Goal: Task Accomplishment & Management: Use online tool/utility

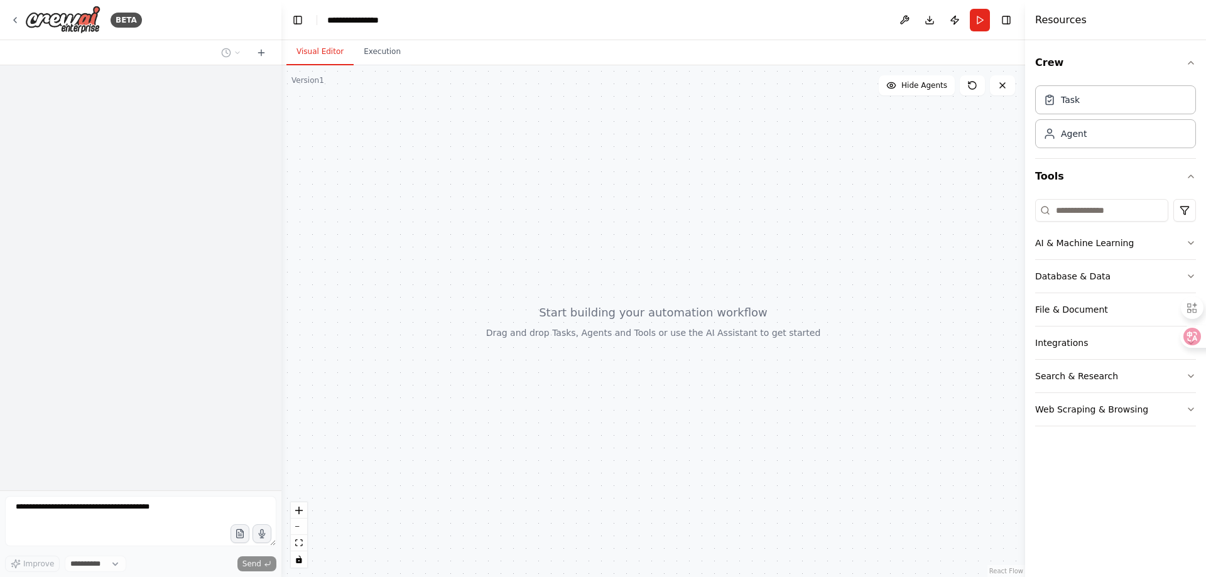
select select "****"
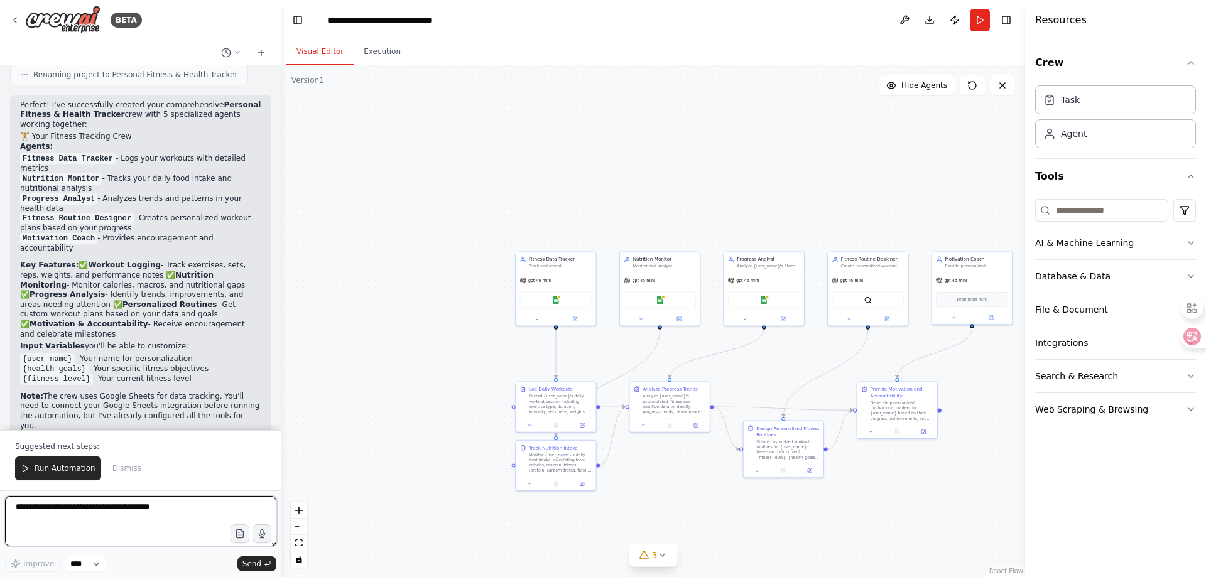
scroll to position [985, 0]
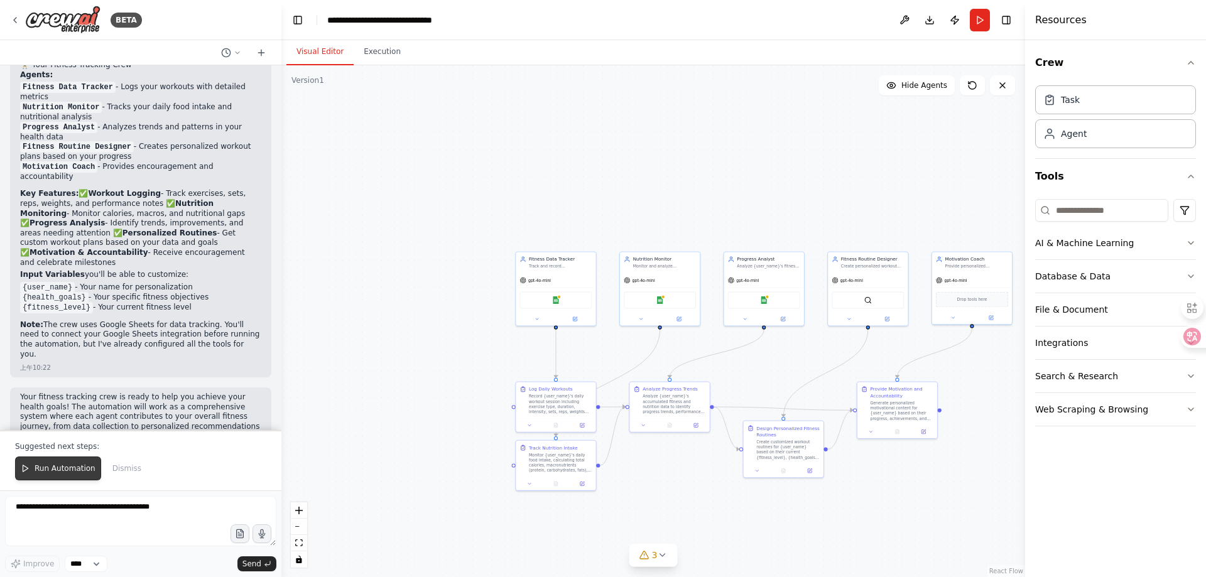
click at [72, 467] on span "Run Automation" at bounding box center [65, 469] width 61 height 10
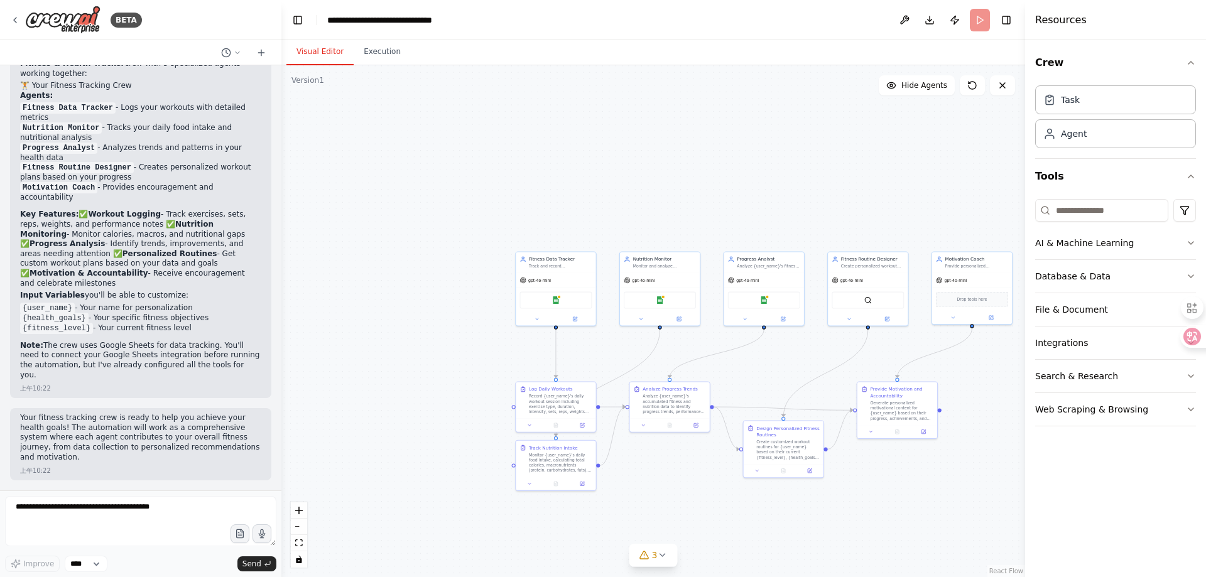
scroll to position [925, 0]
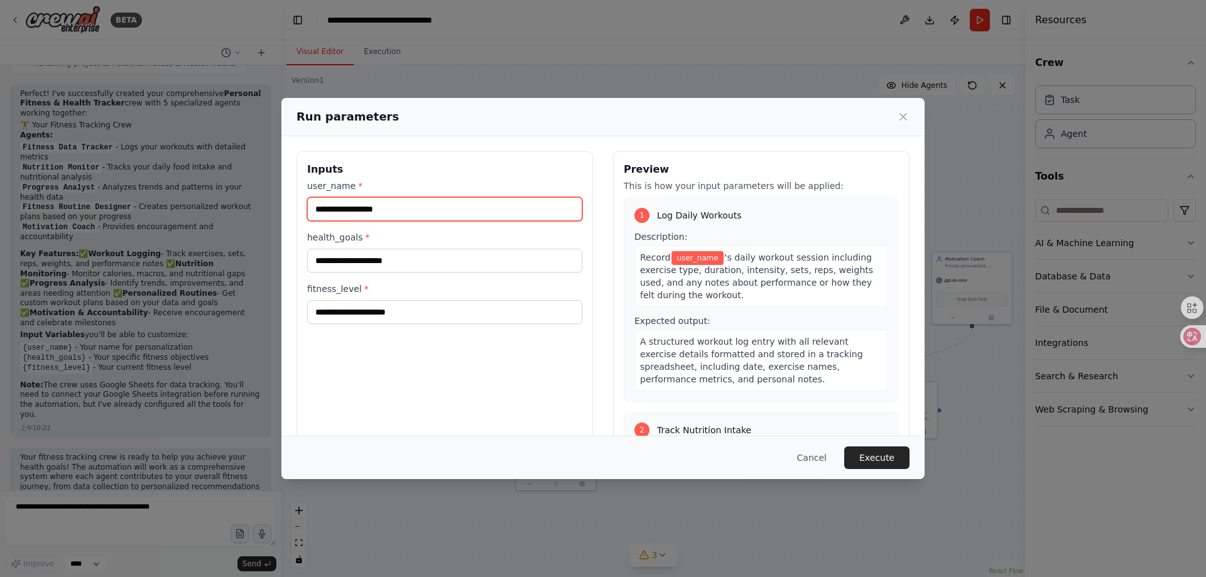
click at [528, 215] on input "user_name *" at bounding box center [444, 209] width 275 height 24
type input "******"
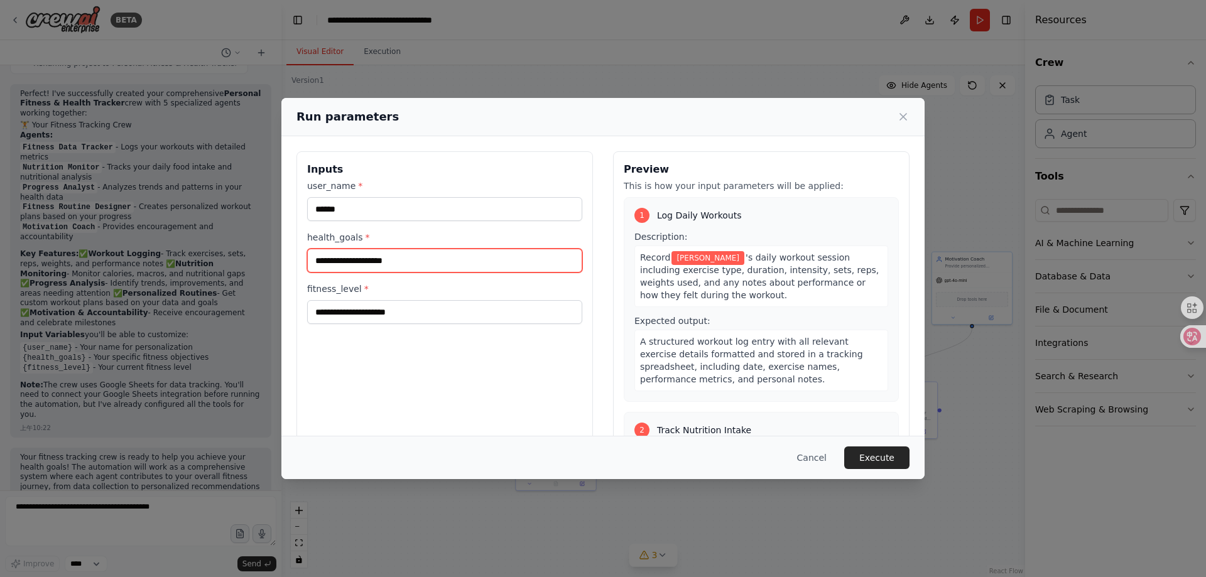
click at [448, 262] on input "health_goals *" at bounding box center [444, 261] width 275 height 24
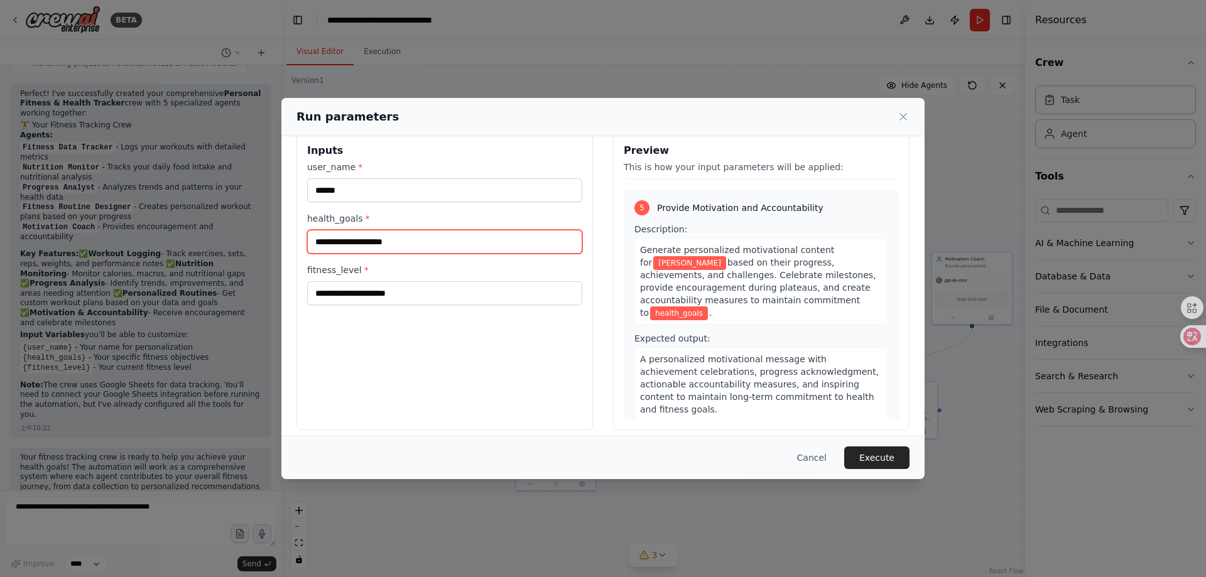
scroll to position [28, 0]
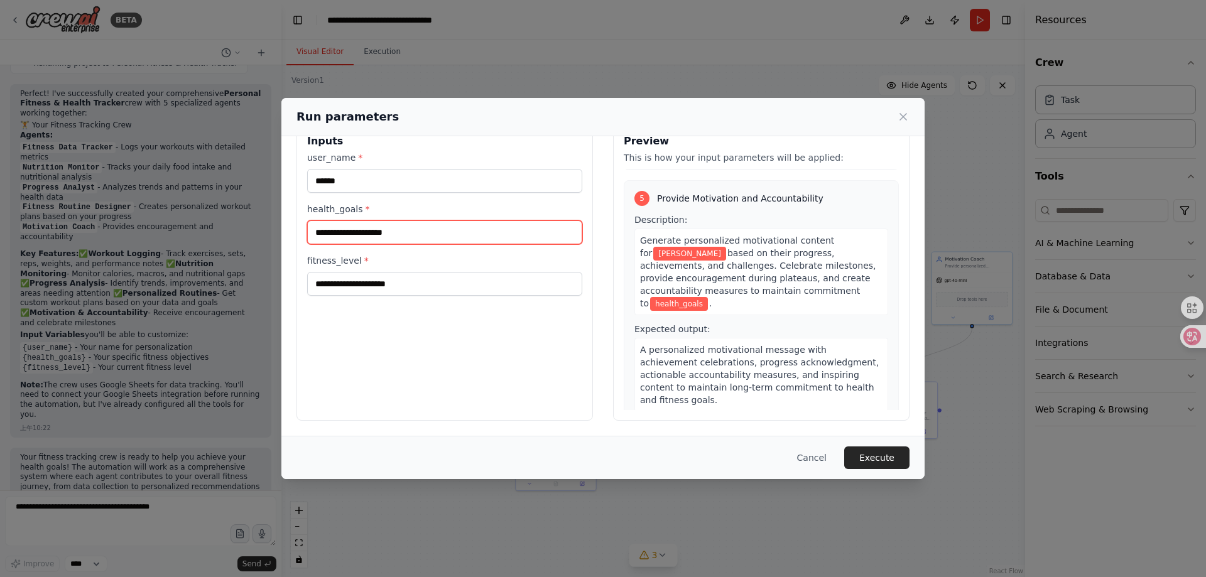
click at [504, 241] on input "health_goals *" at bounding box center [444, 232] width 275 height 24
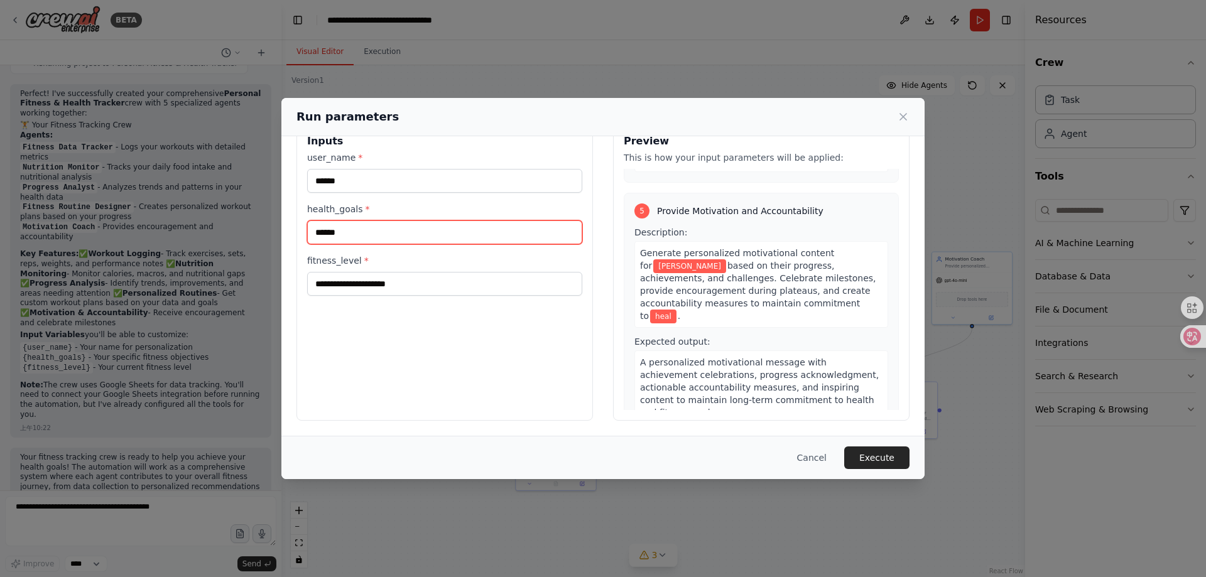
scroll to position [898, 0]
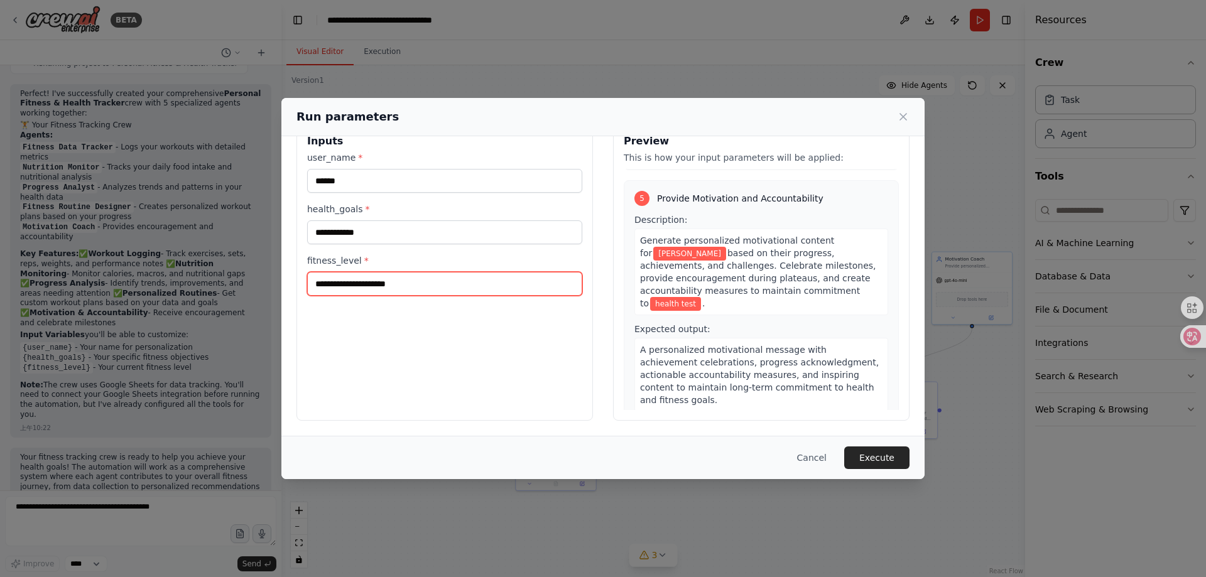
click at [490, 283] on input "fitness_level *" at bounding box center [444, 284] width 275 height 24
click at [1177, 337] on icon at bounding box center [1182, 336] width 13 height 13
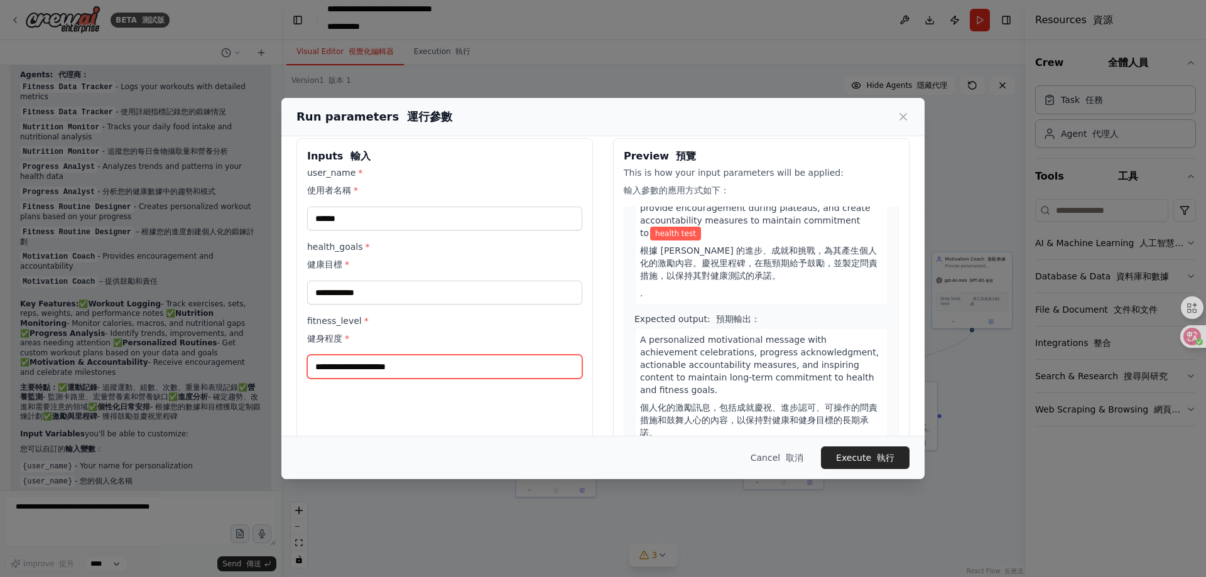
scroll to position [0, 0]
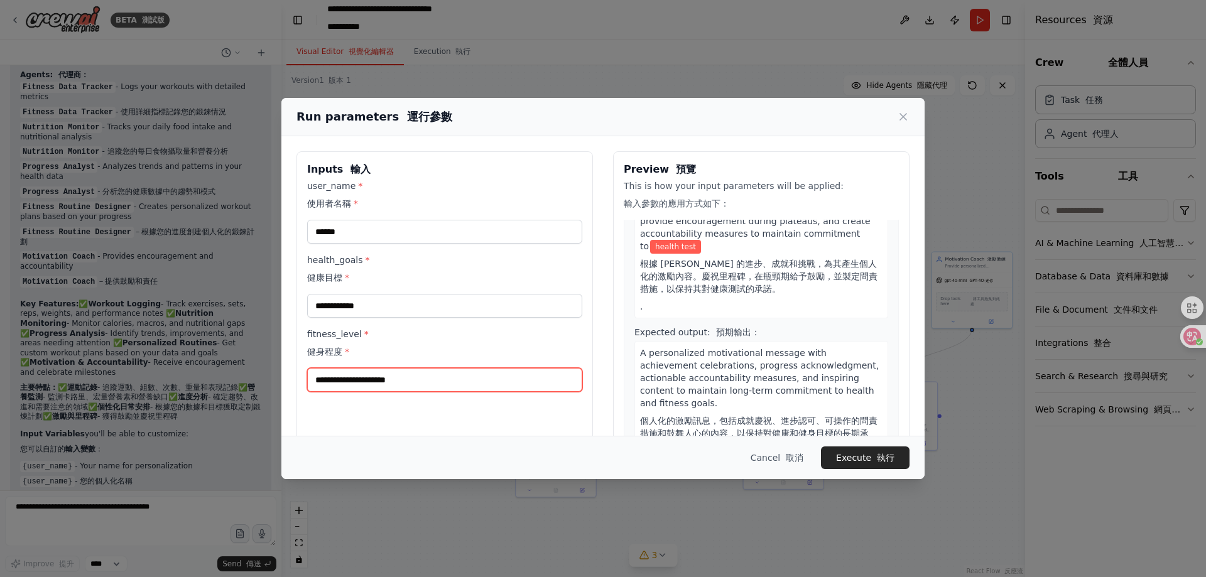
click at [465, 392] on input "fitness_level * 健身程度 *" at bounding box center [444, 380] width 275 height 24
click at [453, 379] on input "fitness_level * 健身程度 *" at bounding box center [444, 380] width 275 height 24
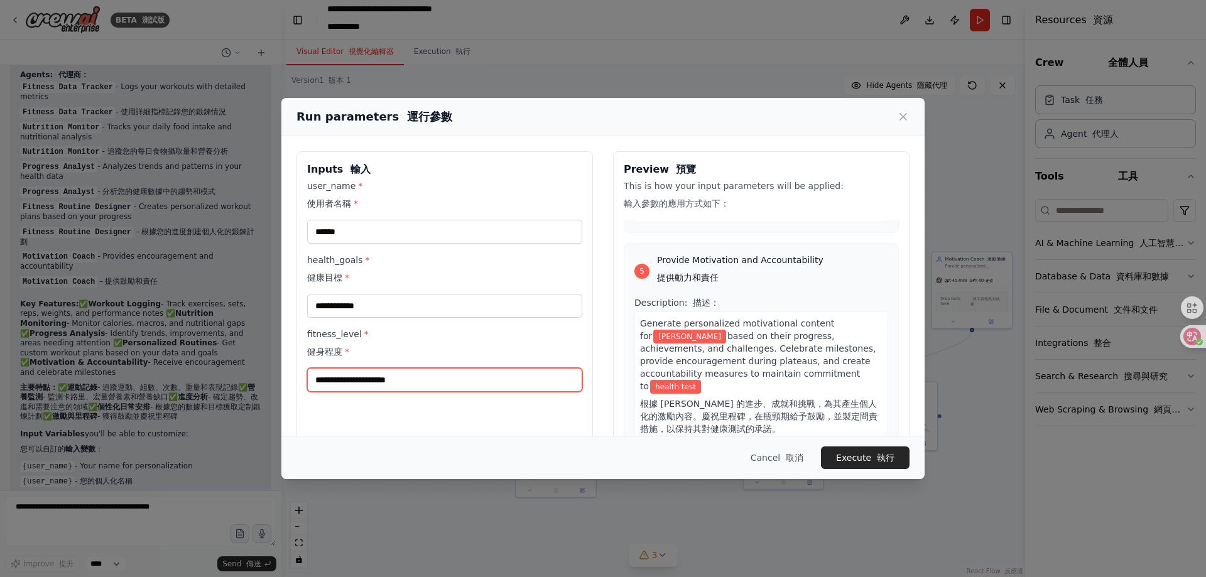
scroll to position [1288, 0]
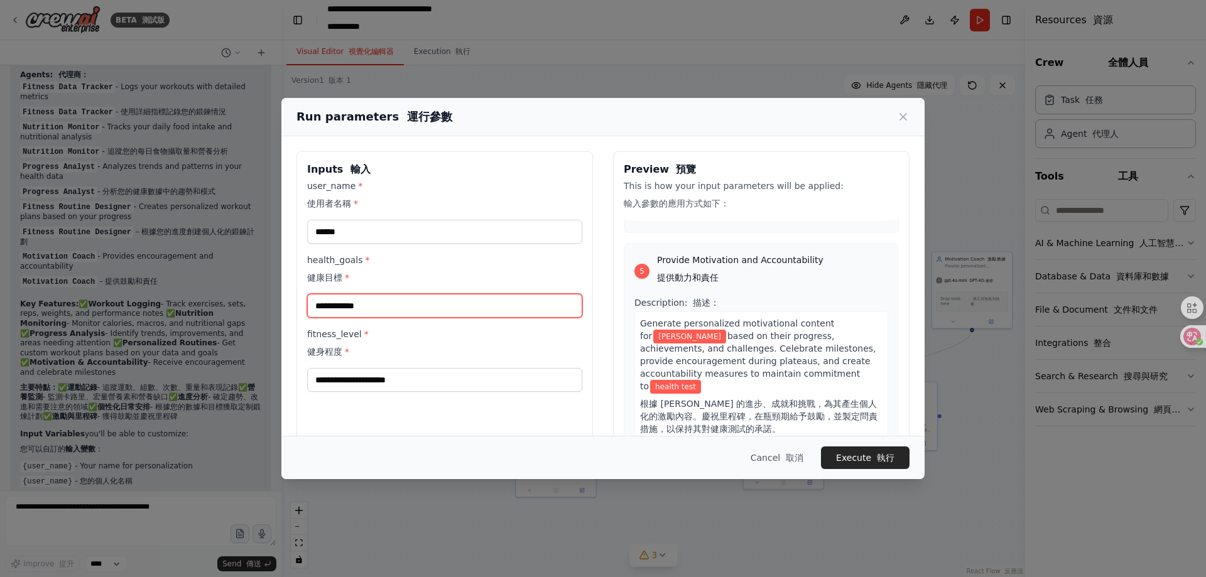
click at [445, 312] on input "**********" at bounding box center [444, 306] width 275 height 24
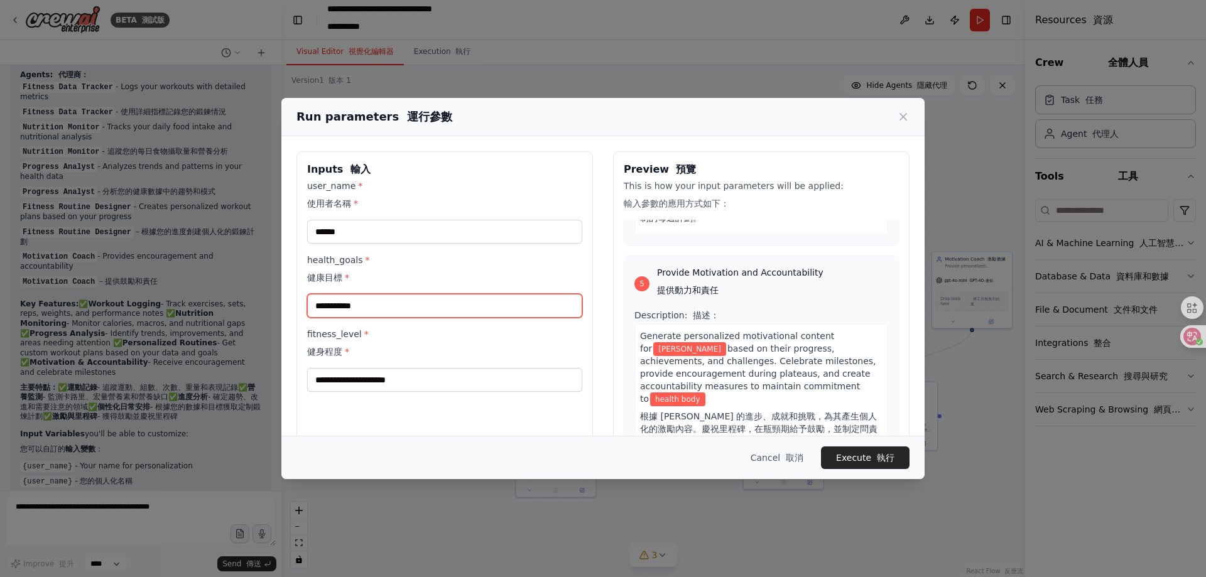
type input "**********"
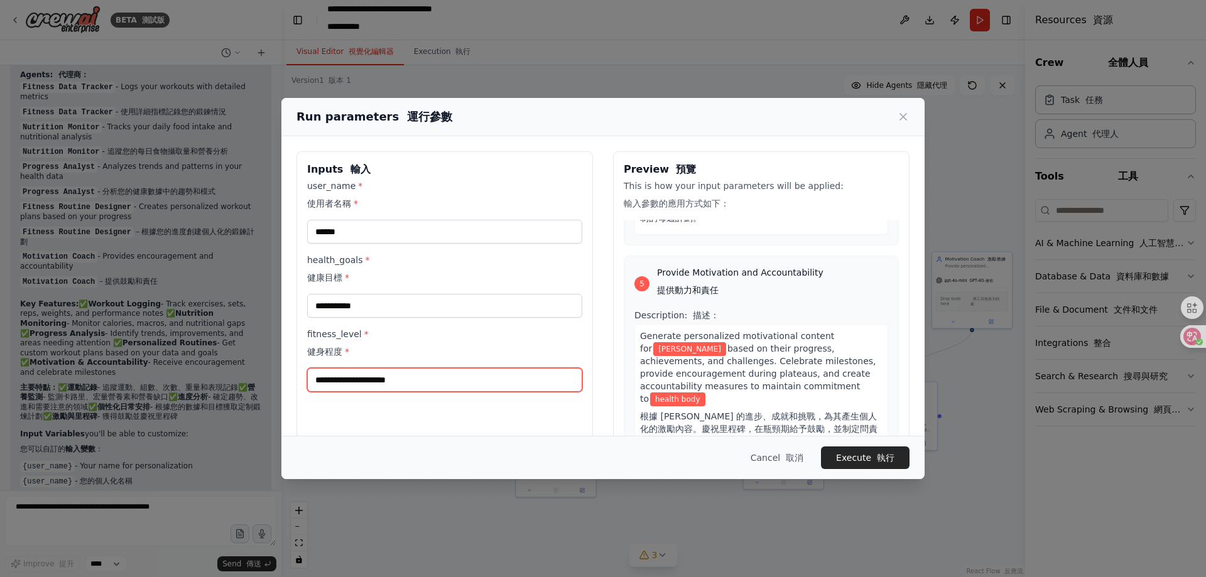
click at [415, 376] on input "fitness_level * 健身程度 *" at bounding box center [444, 380] width 275 height 24
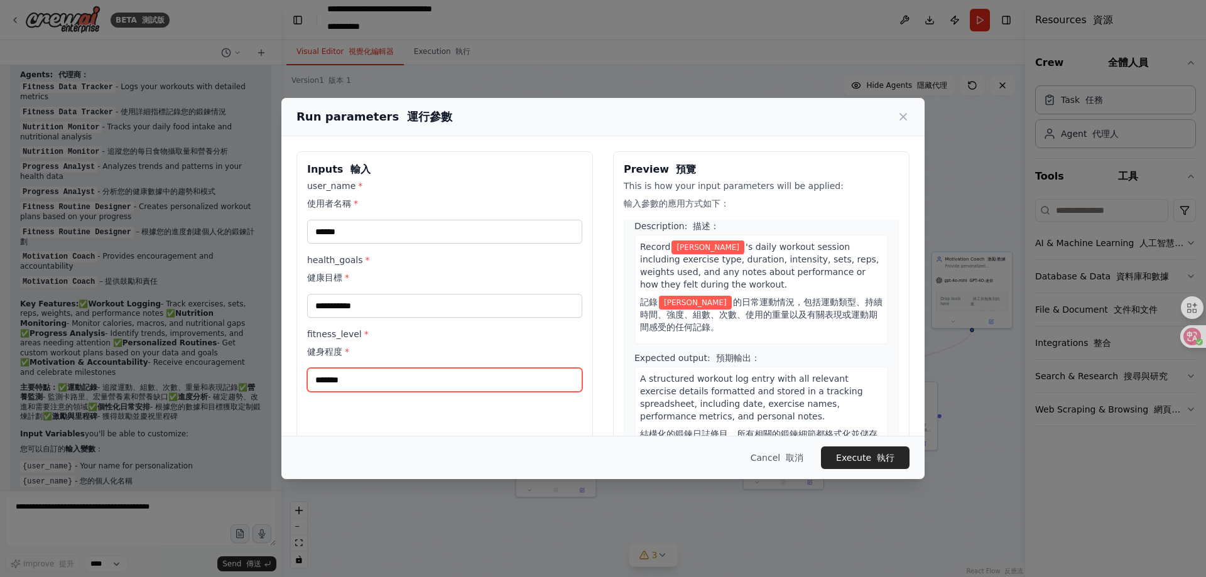
scroll to position [34, 0]
click at [490, 374] on input "******" at bounding box center [444, 380] width 275 height 24
type input "**********"
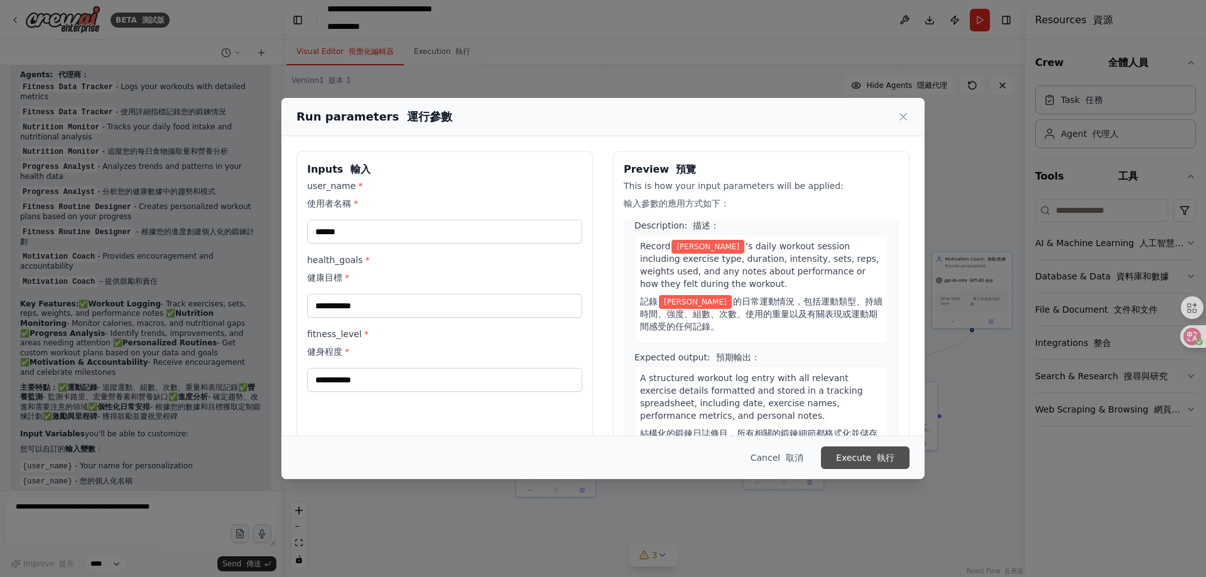
click at [840, 452] on button "Execute 執行" at bounding box center [865, 458] width 89 height 23
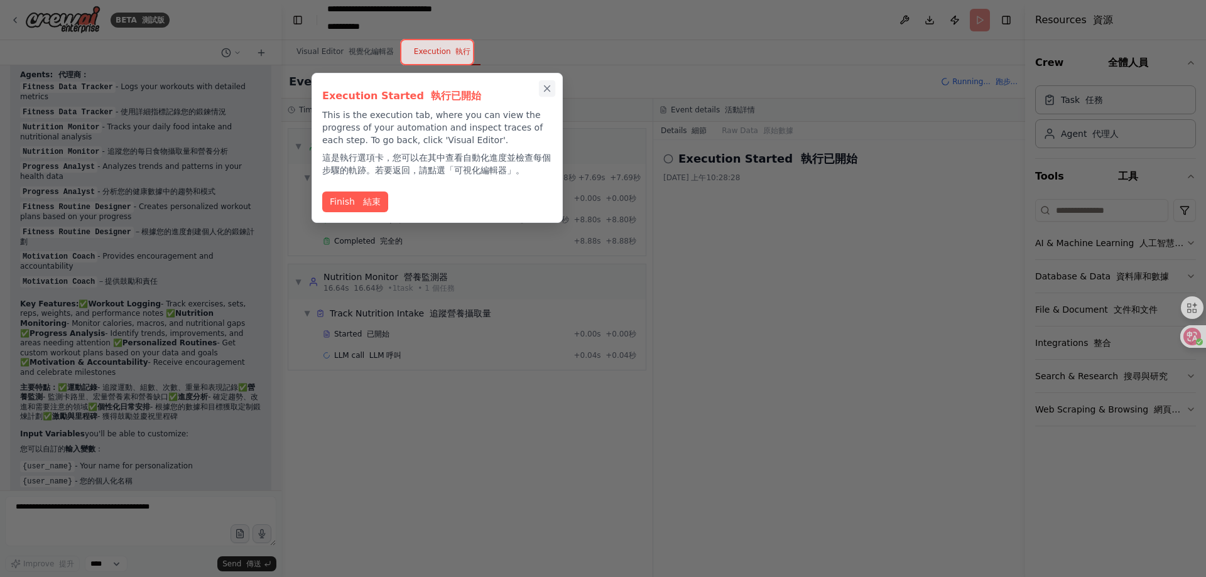
click at [543, 90] on icon "Close walkthrough" at bounding box center [546, 88] width 11 height 11
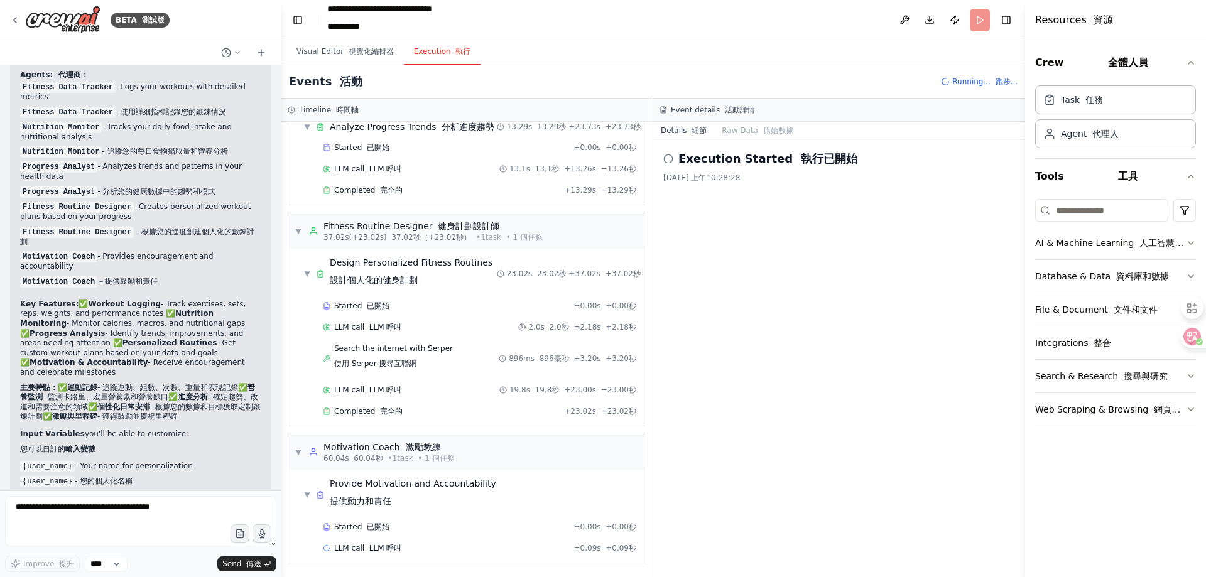
scroll to position [344, 0]
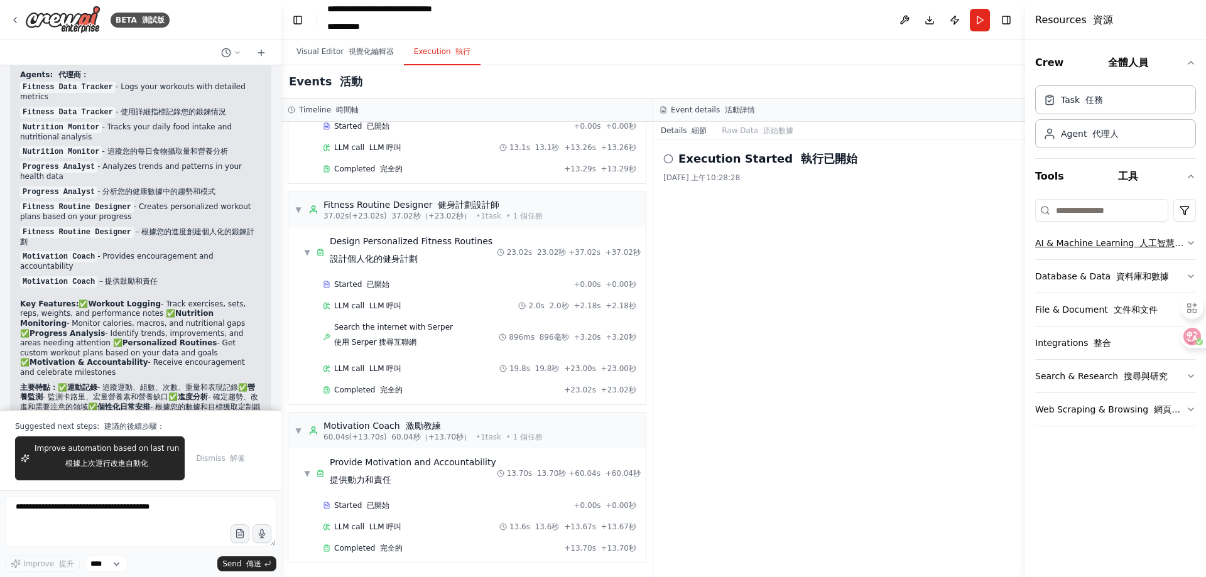
click at [1190, 242] on icon "button" at bounding box center [1191, 243] width 10 height 10
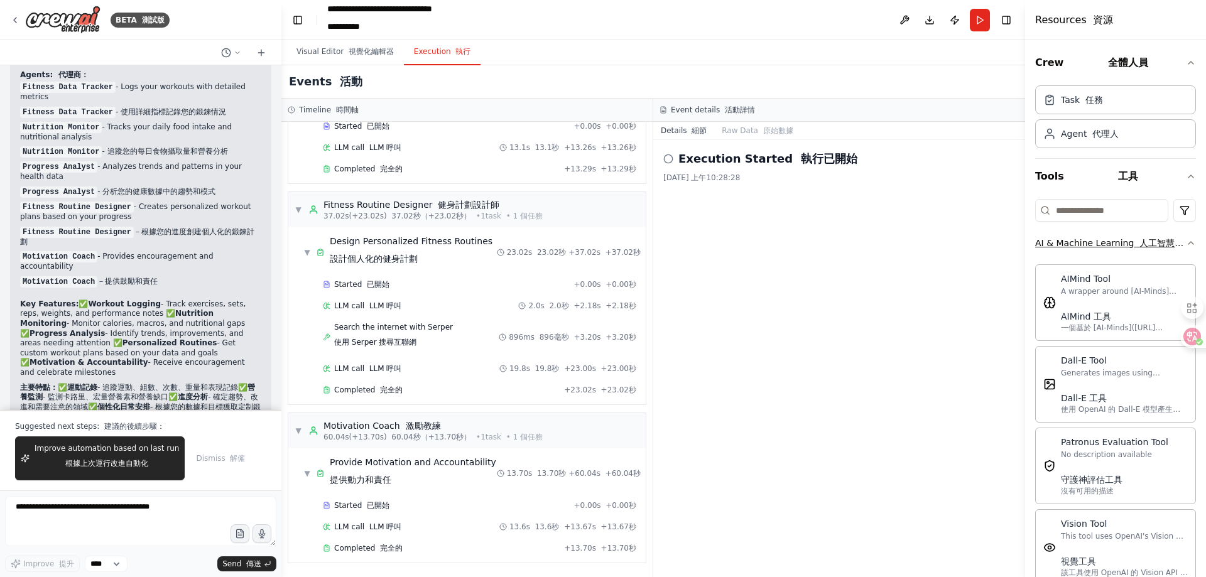
click at [1186, 244] on icon "button" at bounding box center [1191, 243] width 10 height 10
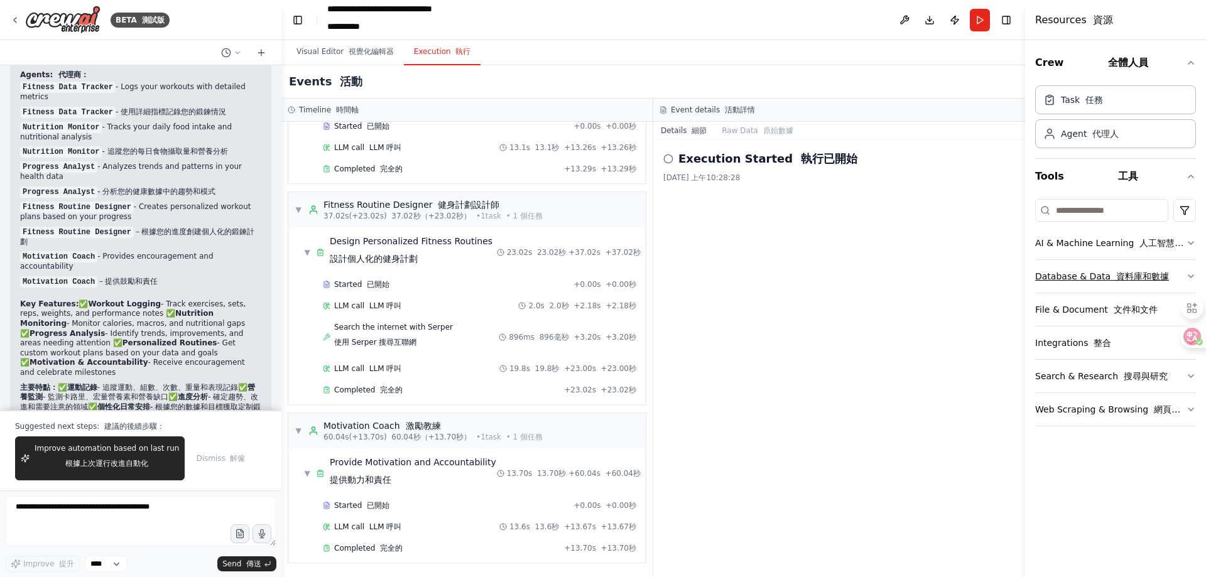
click at [1179, 273] on button "Database & Data 資料庫和數據" at bounding box center [1115, 276] width 161 height 33
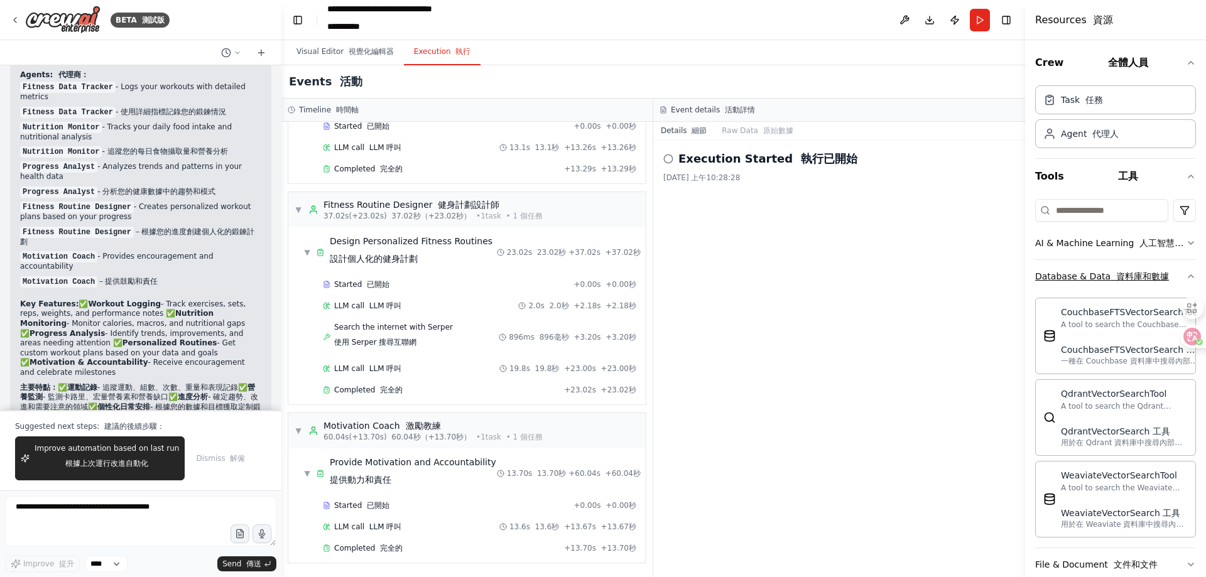
click at [1186, 273] on icon "button" at bounding box center [1191, 276] width 10 height 10
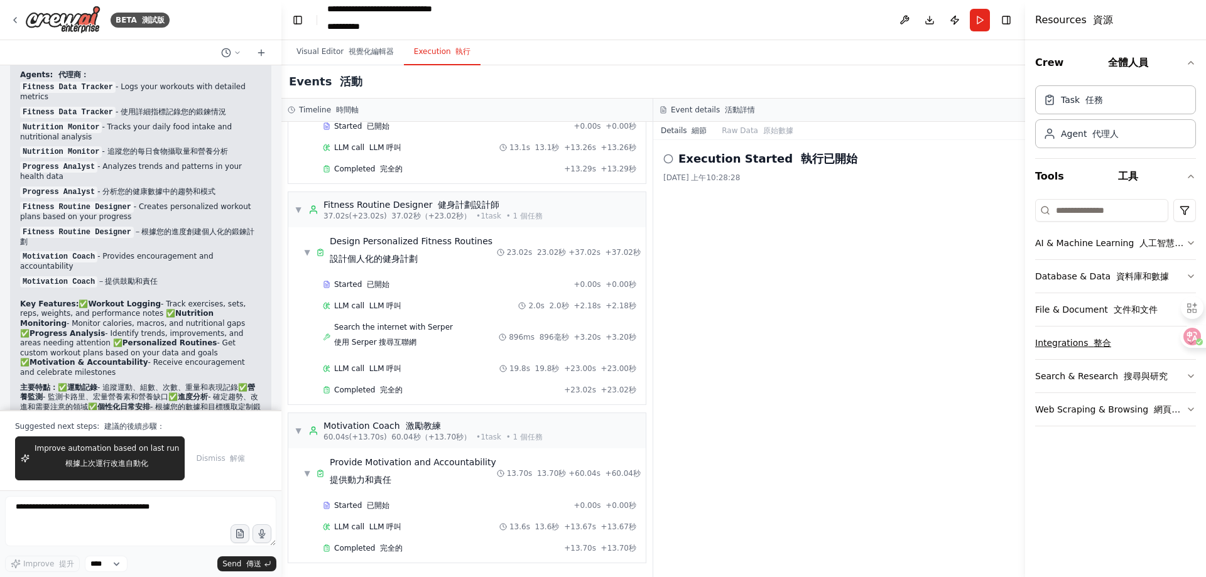
click at [1151, 334] on button "Integrations 整合" at bounding box center [1115, 343] width 161 height 33
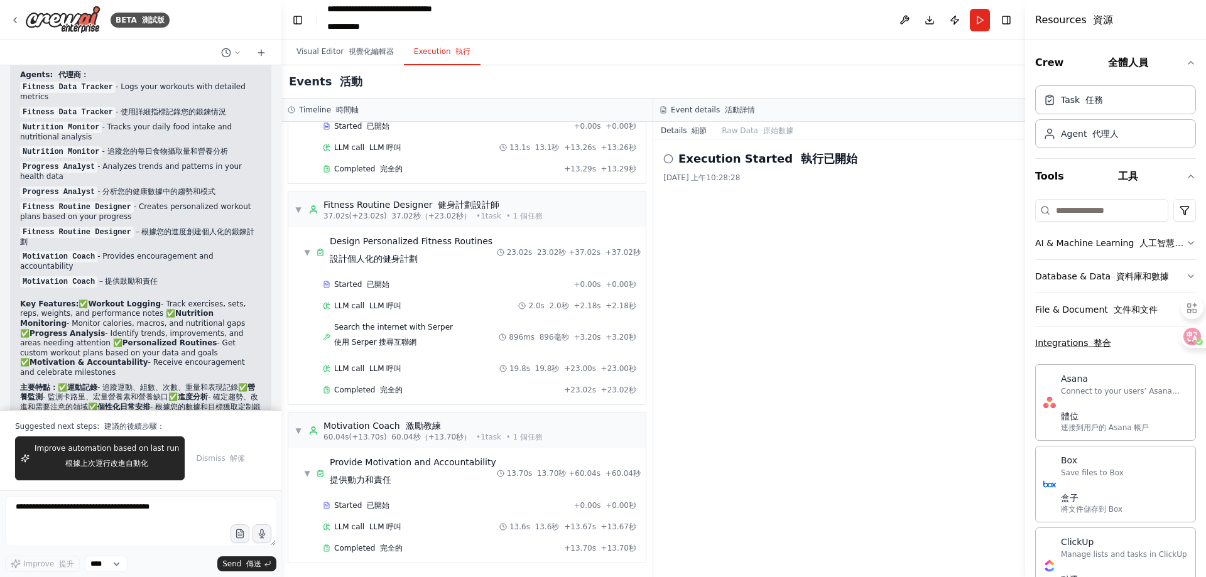
click at [1156, 342] on button "Integrations 整合" at bounding box center [1115, 343] width 161 height 33
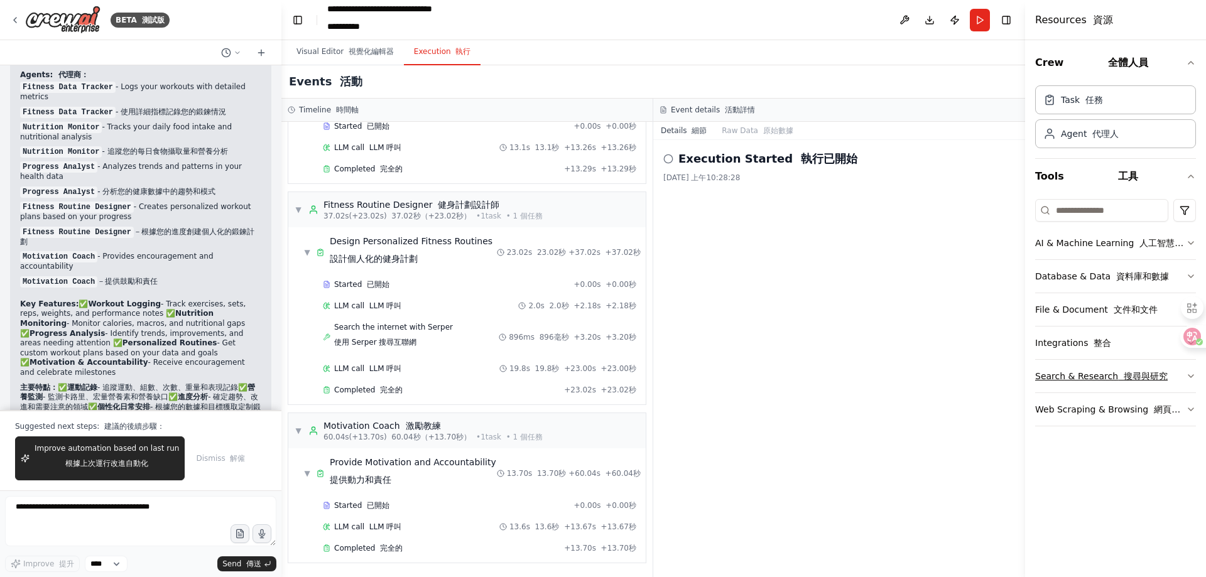
click at [1173, 369] on button "Search & Research 搜尋與研究" at bounding box center [1115, 376] width 161 height 33
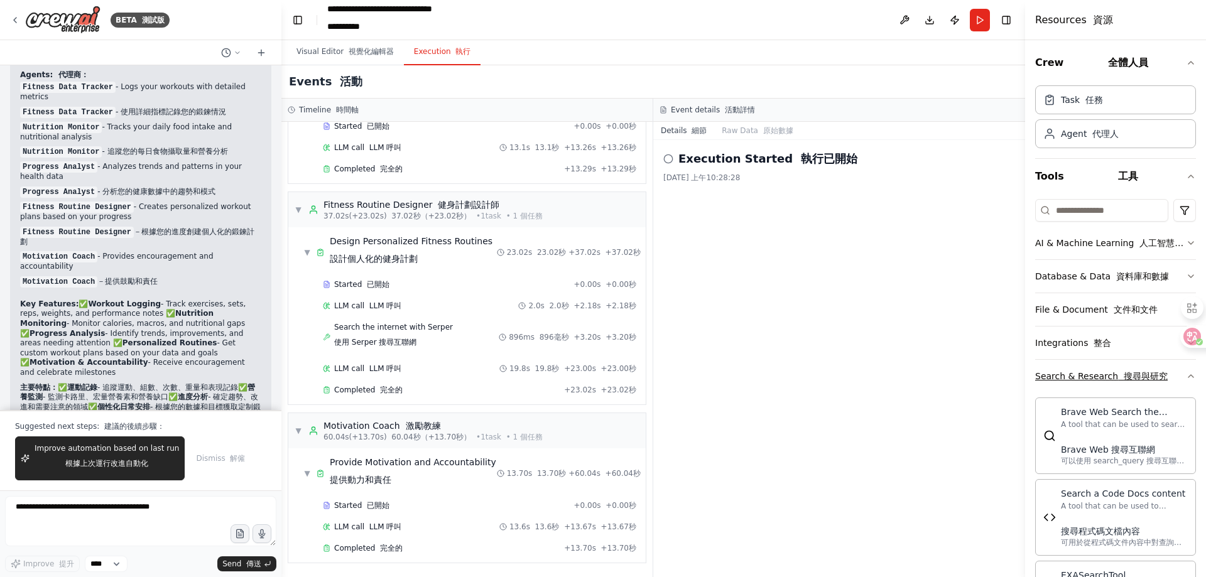
click at [1173, 369] on button "Search & Research 搜尋與研究" at bounding box center [1115, 376] width 161 height 33
click at [1173, 379] on button "Search & Research 搜尋與研究" at bounding box center [1115, 376] width 161 height 33
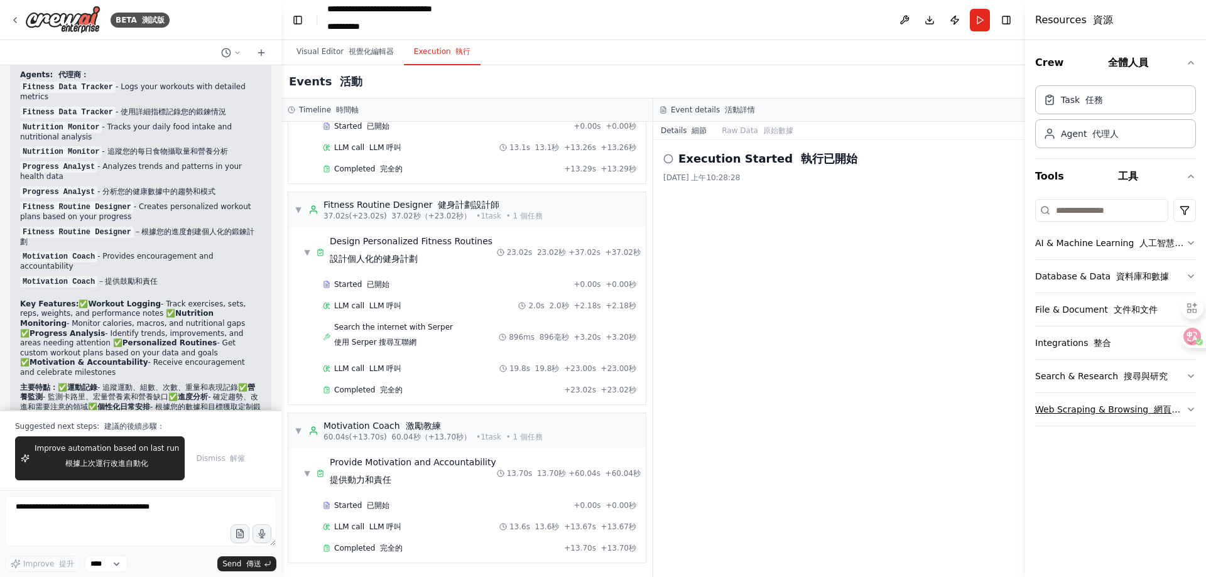
click at [1183, 408] on div "Web Scraping & Browsing 網頁抓取和瀏覽" at bounding box center [1110, 409] width 151 height 13
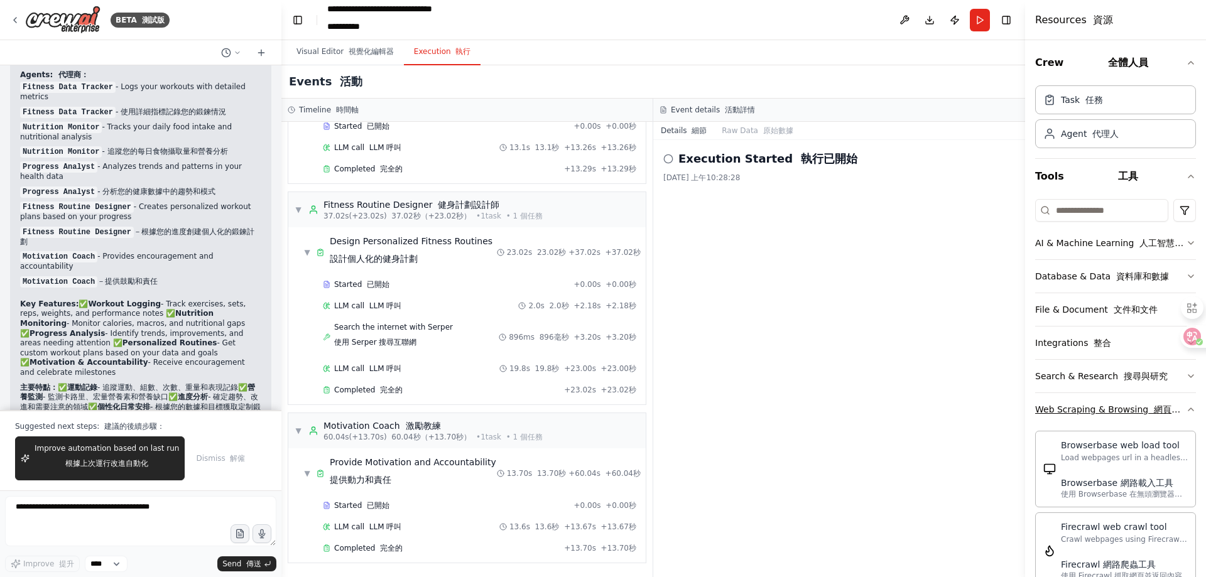
click at [1186, 408] on icon "button" at bounding box center [1191, 410] width 10 height 10
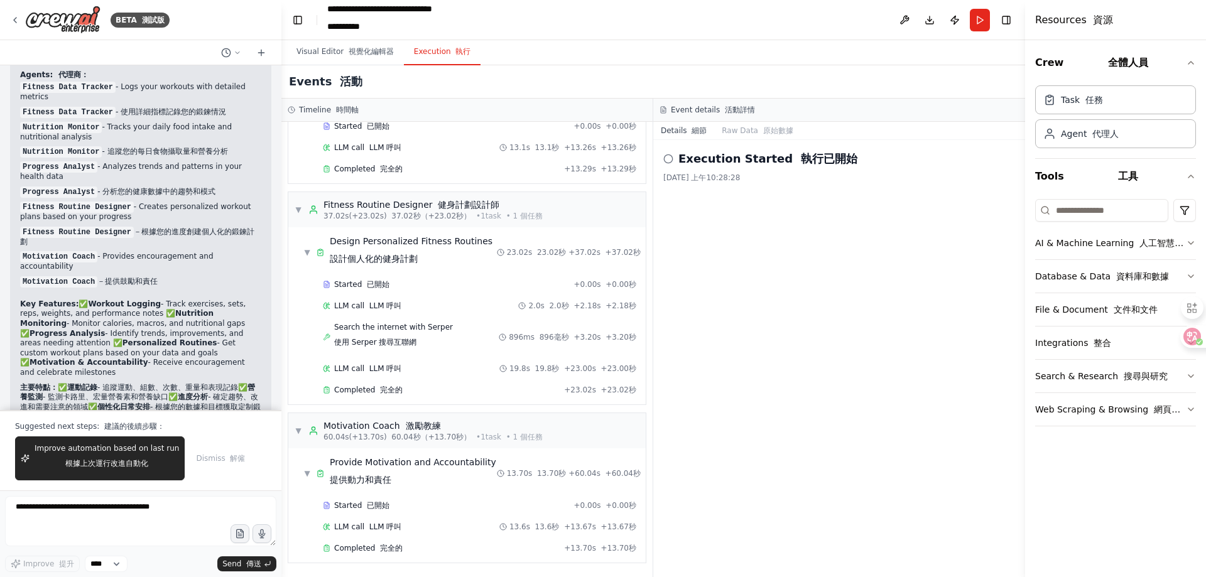
click at [666, 161] on icon at bounding box center [668, 159] width 10 height 10
click at [713, 166] on h2 "Execution Started 執行已開始" at bounding box center [767, 159] width 179 height 18
click at [134, 525] on textarea "To enrich screen reader interactions, please activate Accessibility in Grammarl…" at bounding box center [140, 521] width 271 height 50
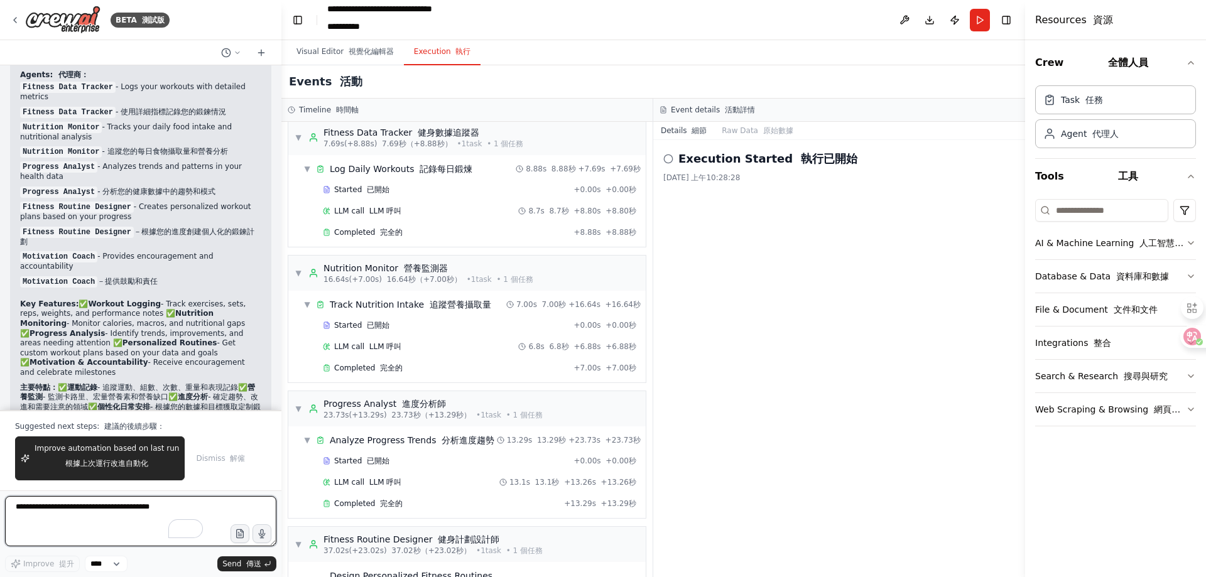
scroll to position [9, 0]
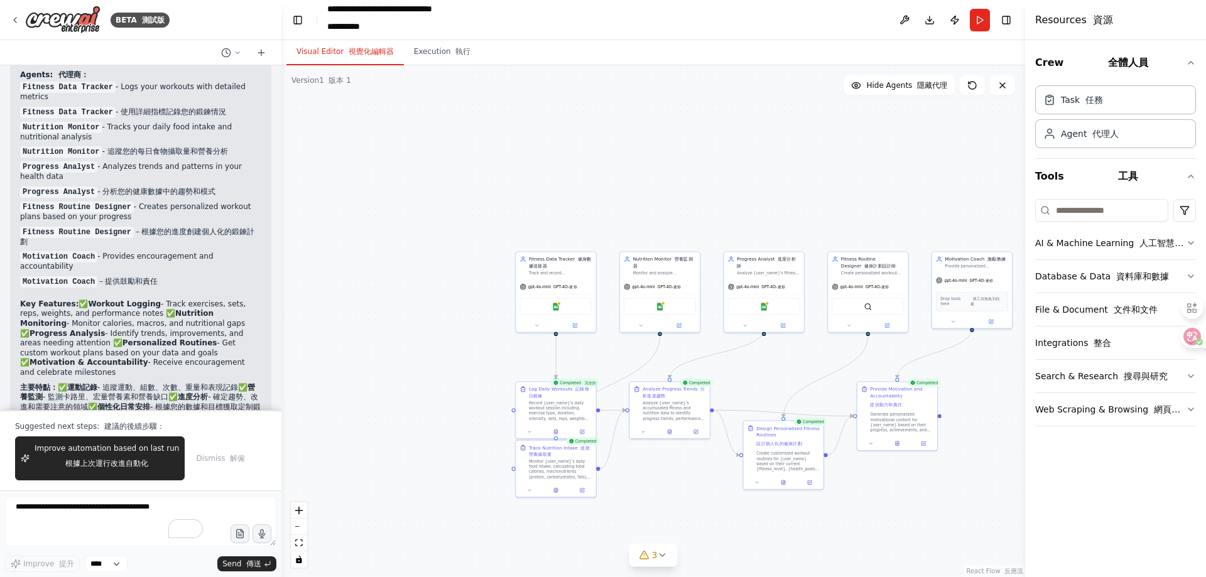
click at [306, 45] on button "Visual Editor 視覺化編輯器" at bounding box center [344, 52] width 117 height 26
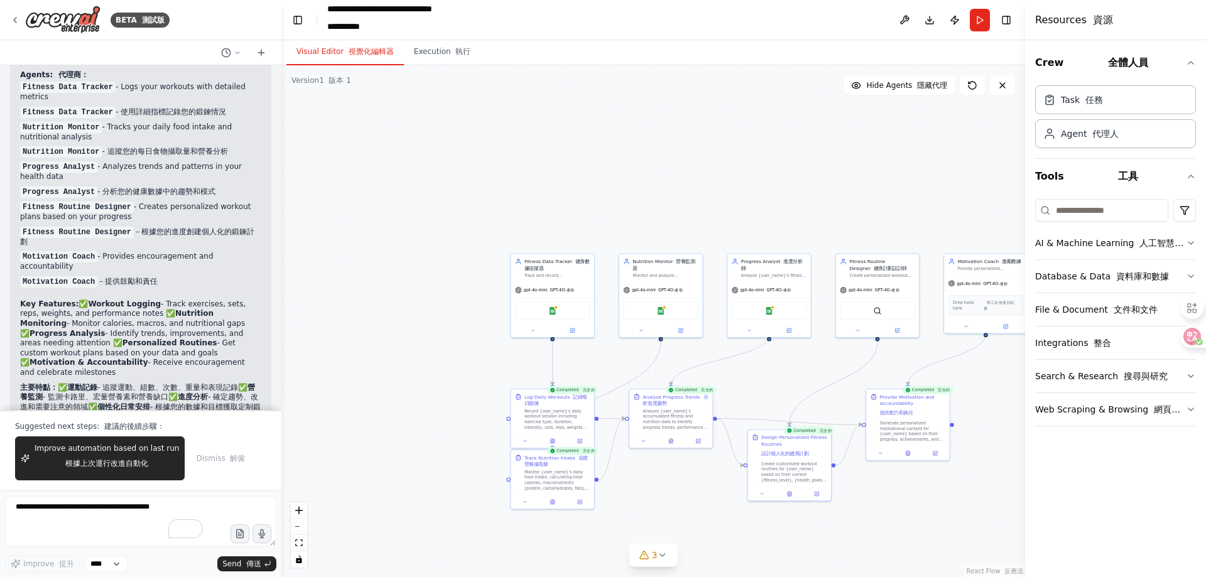
click at [639, 206] on div ".deletable-edge-delete-btn { width: 20px; height: 20px; border: 0px solid #ffff…" at bounding box center [653, 321] width 744 height 512
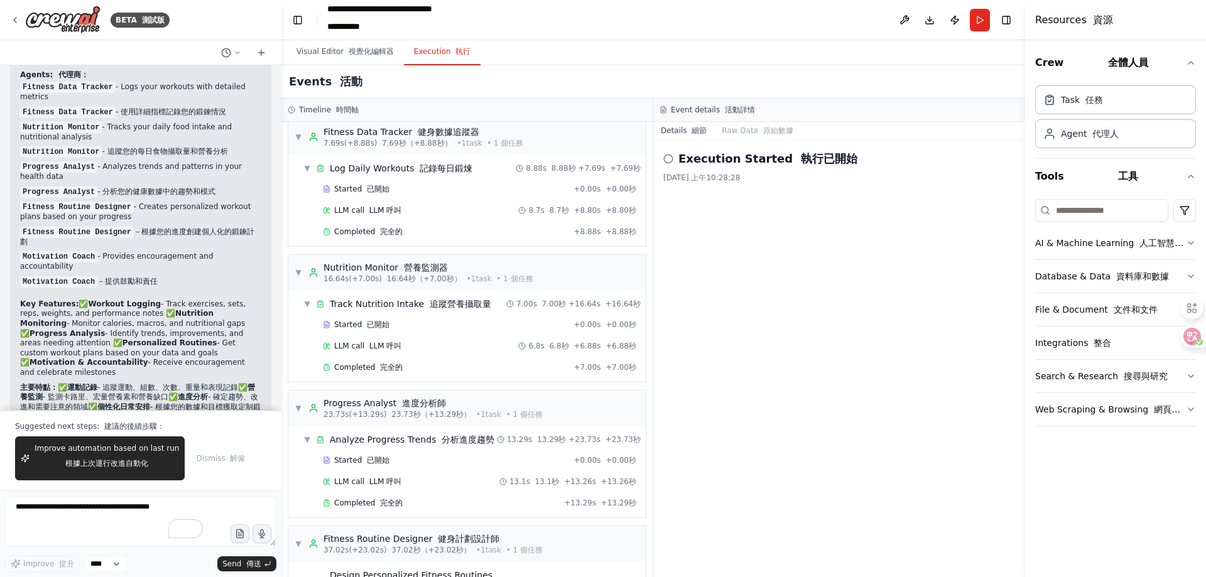
click at [458, 57] on button "Execution 執行" at bounding box center [442, 52] width 77 height 26
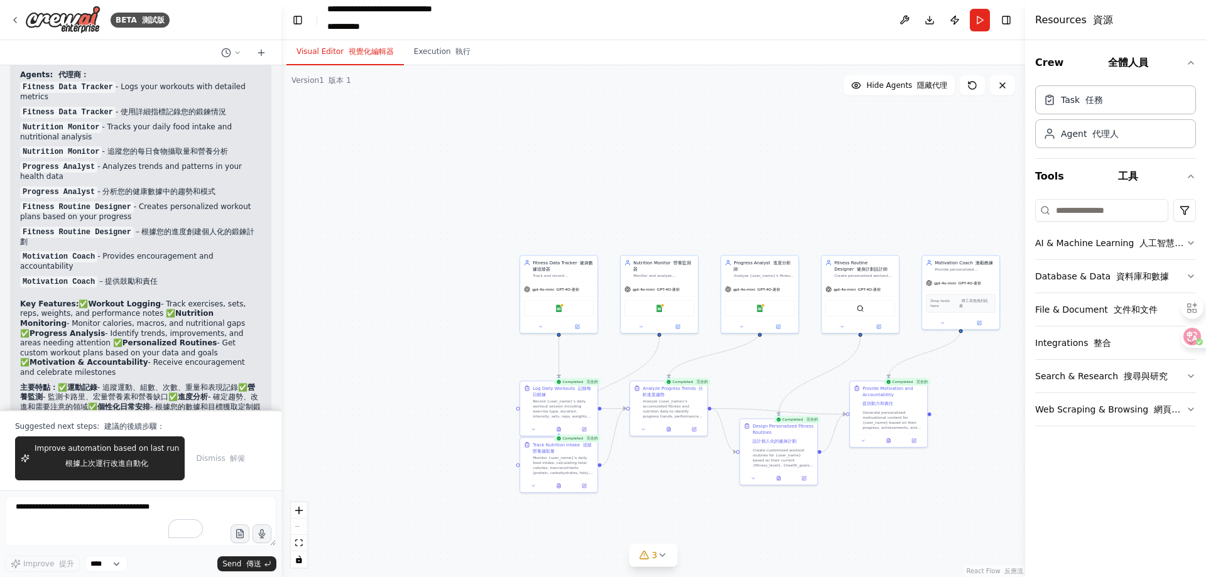
click at [368, 57] on button "Visual Editor 視覺化編輯器" at bounding box center [344, 52] width 117 height 26
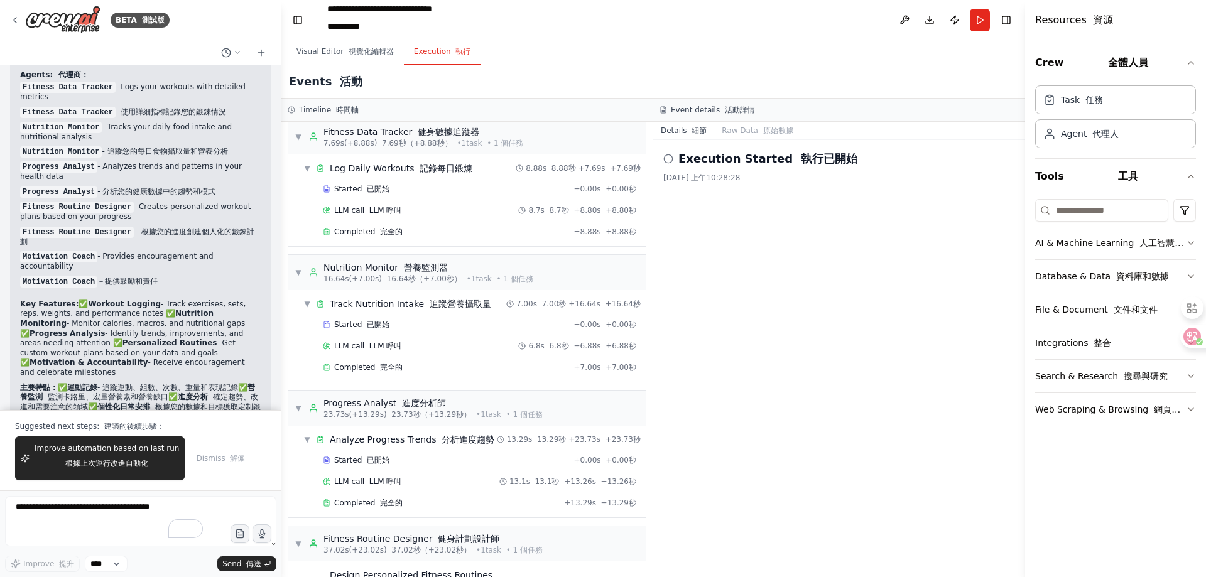
click at [410, 59] on button "Execution 執行" at bounding box center [442, 52] width 77 height 26
click at [956, 20] on button "Publish" at bounding box center [955, 20] width 20 height 23
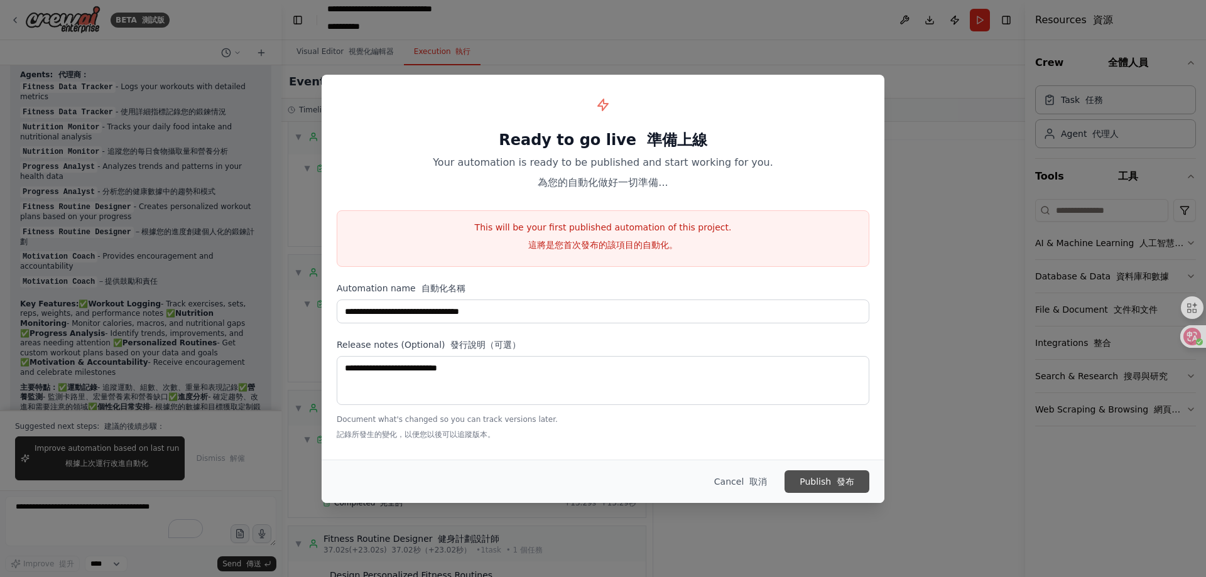
click at [803, 478] on button "Publish 發布" at bounding box center [827, 481] width 85 height 23
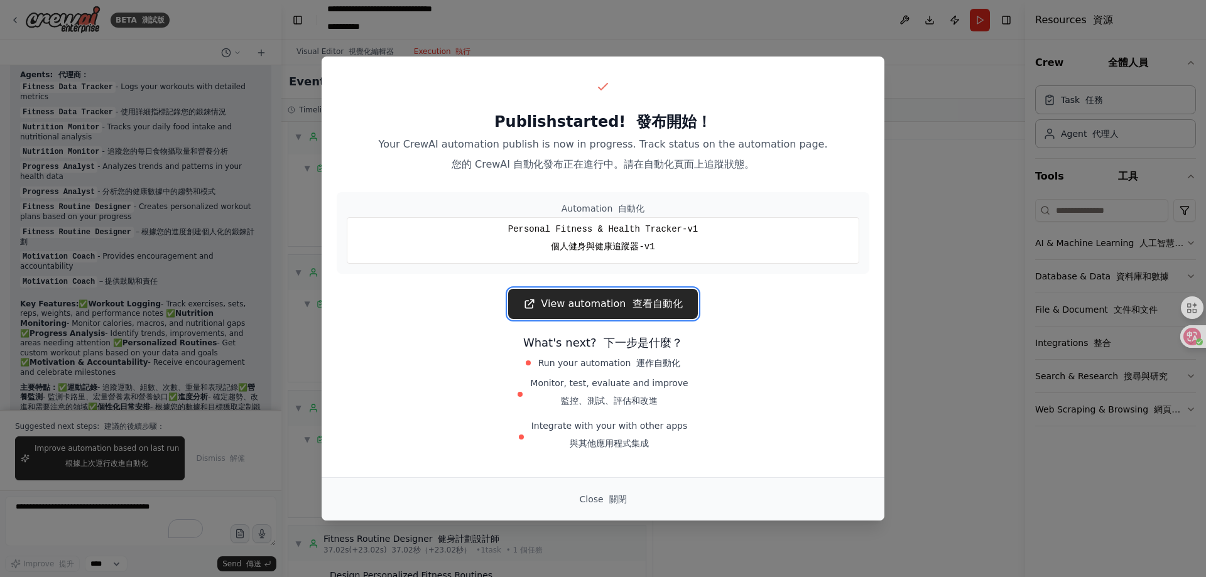
click at [666, 312] on link "View automation 查看自動化" at bounding box center [602, 304] width 189 height 30
click at [605, 496] on font "button" at bounding box center [607, 499] width 6 height 10
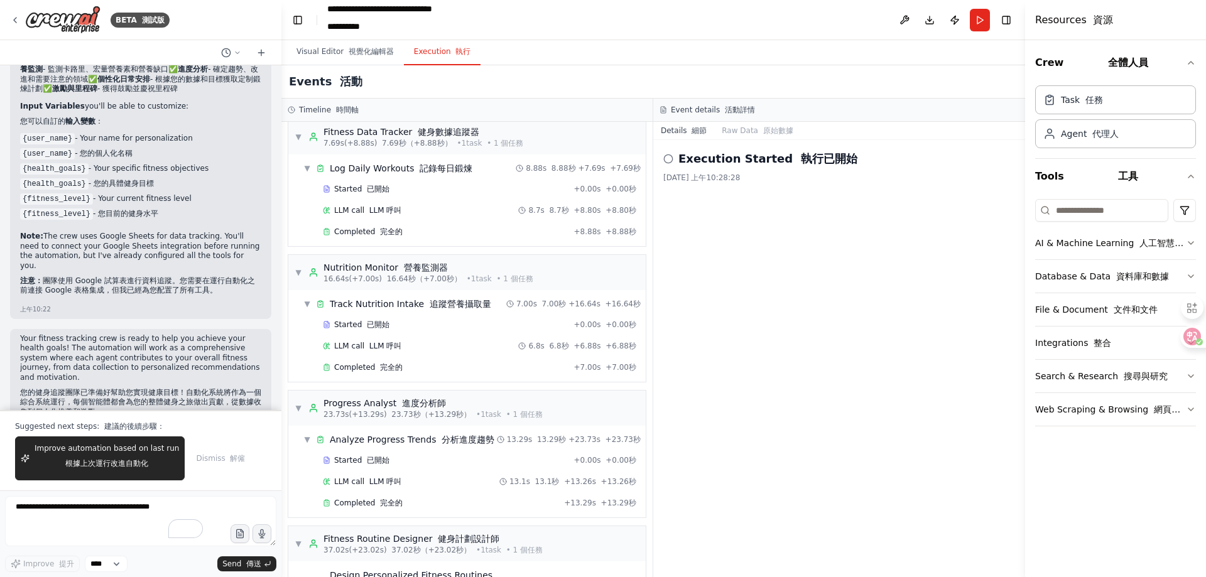
scroll to position [1362, 0]
click at [294, 18] on button "Toggle Left Sidebar" at bounding box center [298, 20] width 18 height 18
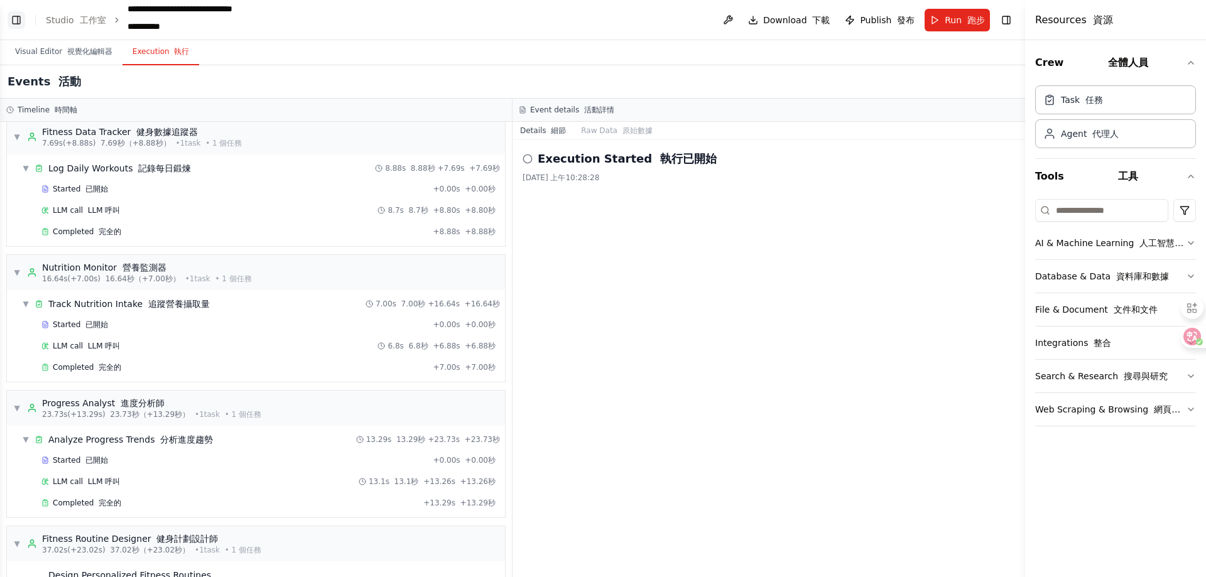
click at [16, 23] on button "Toggle Left Sidebar" at bounding box center [17, 20] width 18 height 18
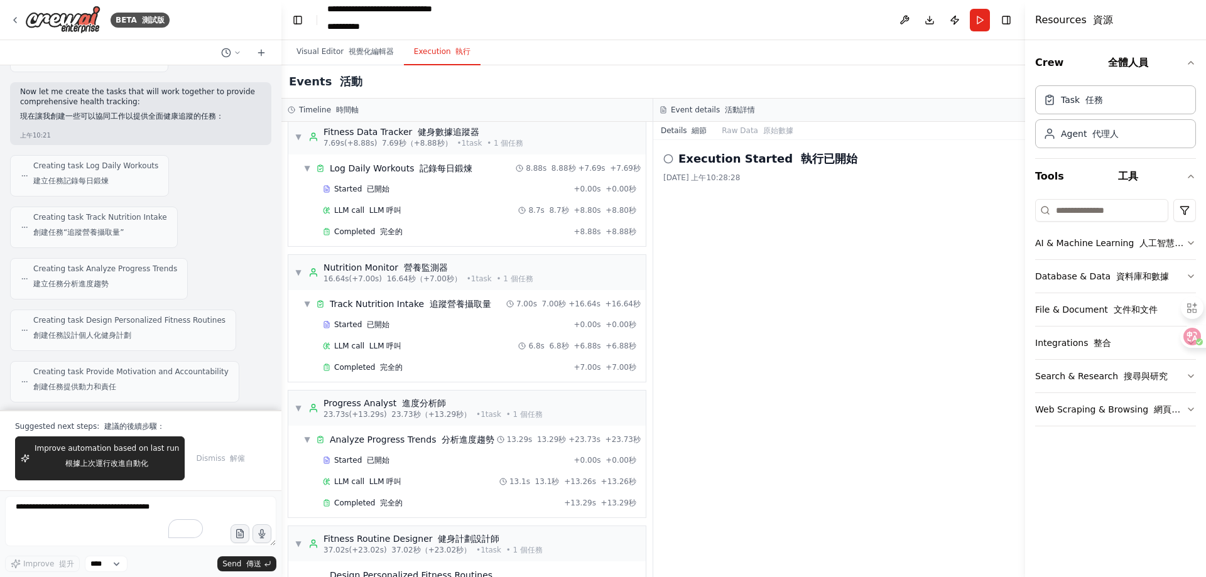
scroll to position [1141, 0]
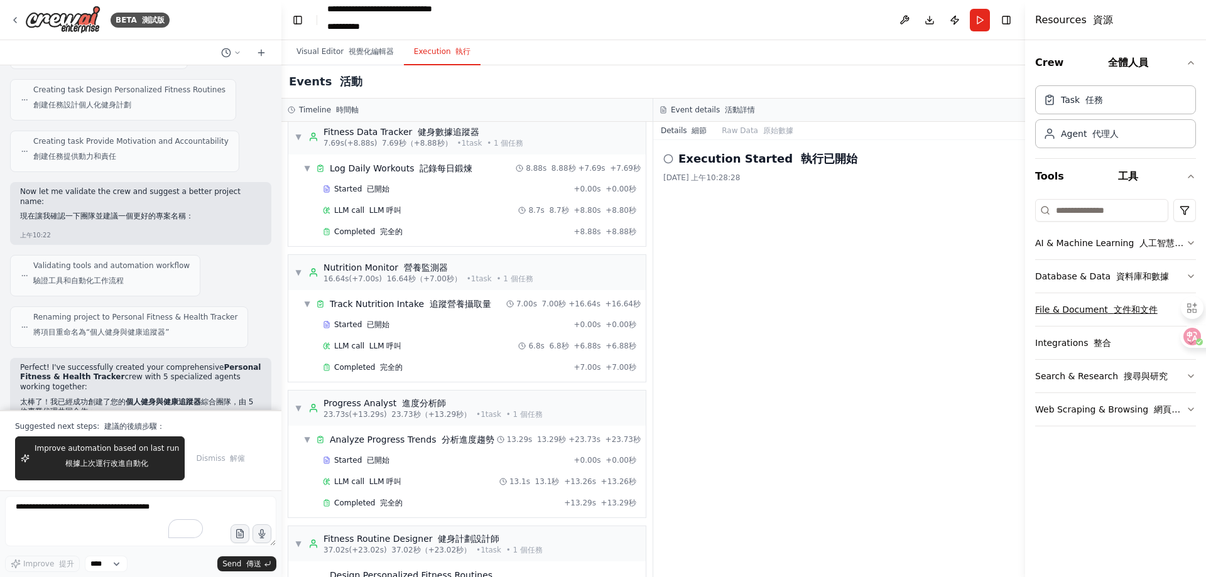
click at [1071, 318] on button "File & Document 文件和文件" at bounding box center [1115, 309] width 161 height 33
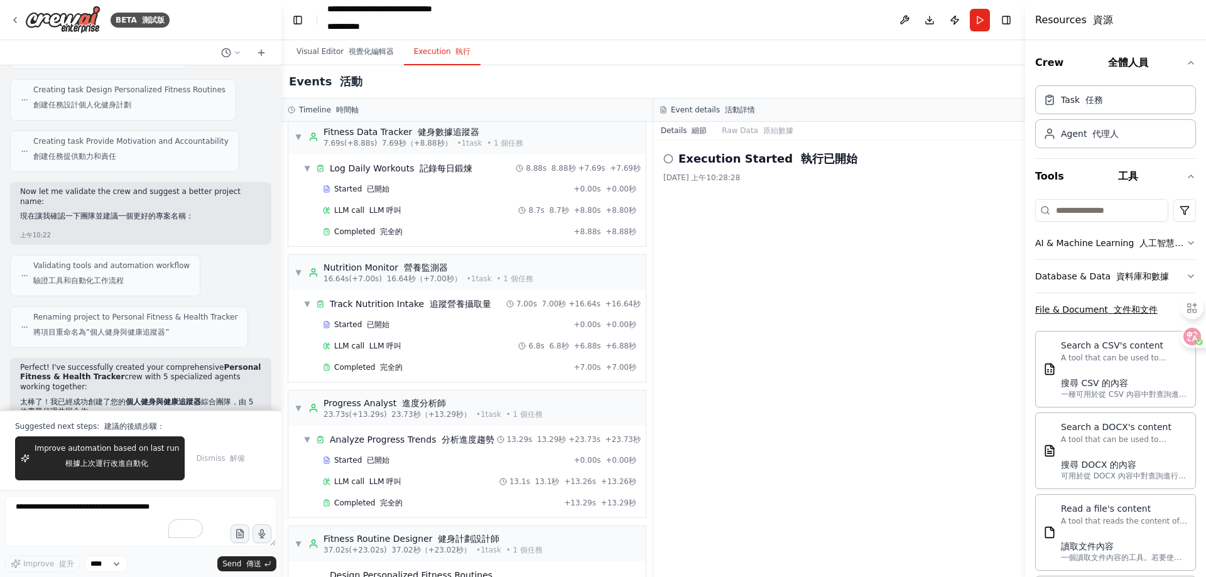
click at [1071, 318] on button "File & Document 文件和文件" at bounding box center [1115, 309] width 161 height 33
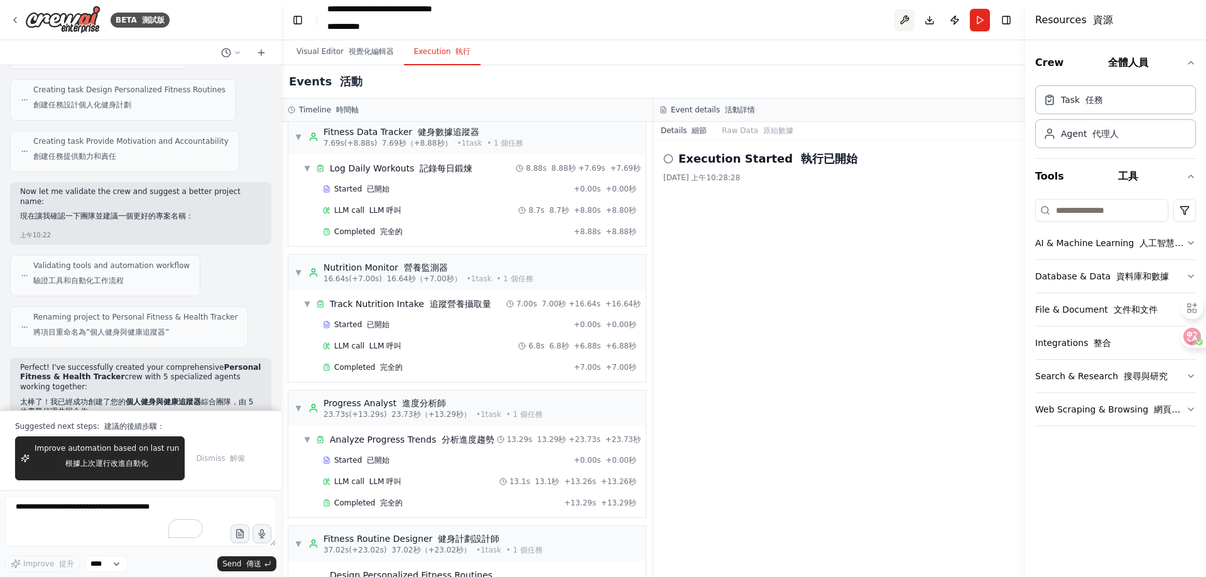
click at [904, 17] on button at bounding box center [904, 20] width 20 height 23
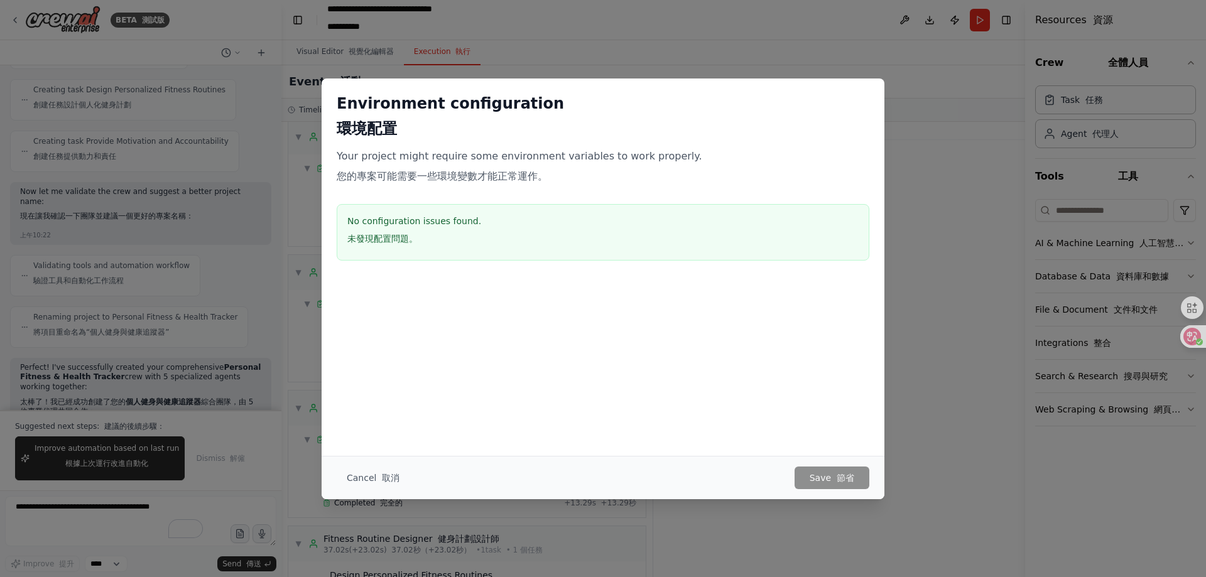
click at [898, 185] on div "Environment configuration 環境配置 Your project might require some environment vari…" at bounding box center [603, 288] width 1206 height 577
click at [906, 144] on div "Environment configuration 環境配置 Your project might require some environment vari…" at bounding box center [603, 288] width 1206 height 577
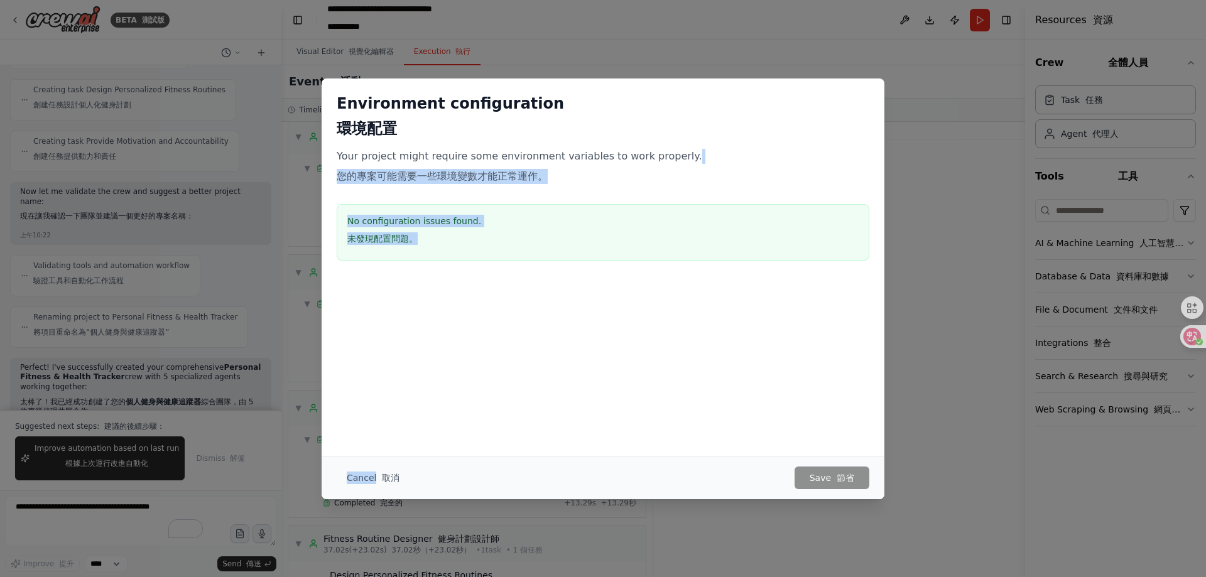
drag, startPoint x: 906, startPoint y: 144, endPoint x: 798, endPoint y: 368, distance: 249.2
click at [798, 368] on div "Environment configuration 環境配置 Your project might require some environment vari…" at bounding box center [603, 288] width 1206 height 577
click at [359, 479] on button "Cancel 取消" at bounding box center [373, 478] width 73 height 23
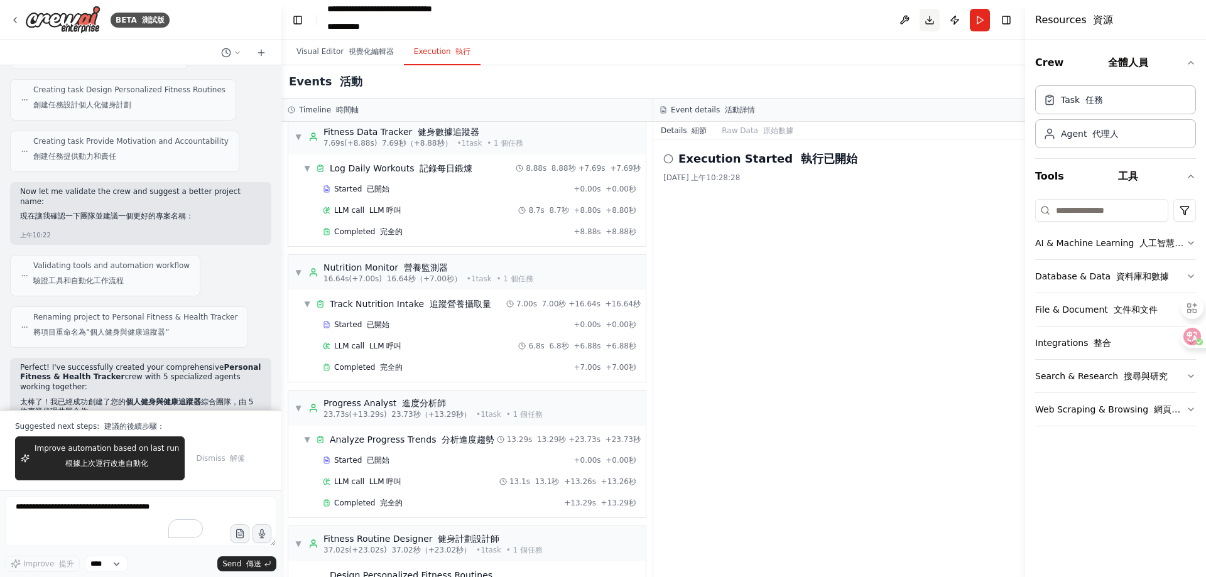
click at [926, 24] on button "Download 下載" at bounding box center [930, 20] width 20 height 23
click at [593, 73] on div "Events 活動" at bounding box center [653, 81] width 744 height 33
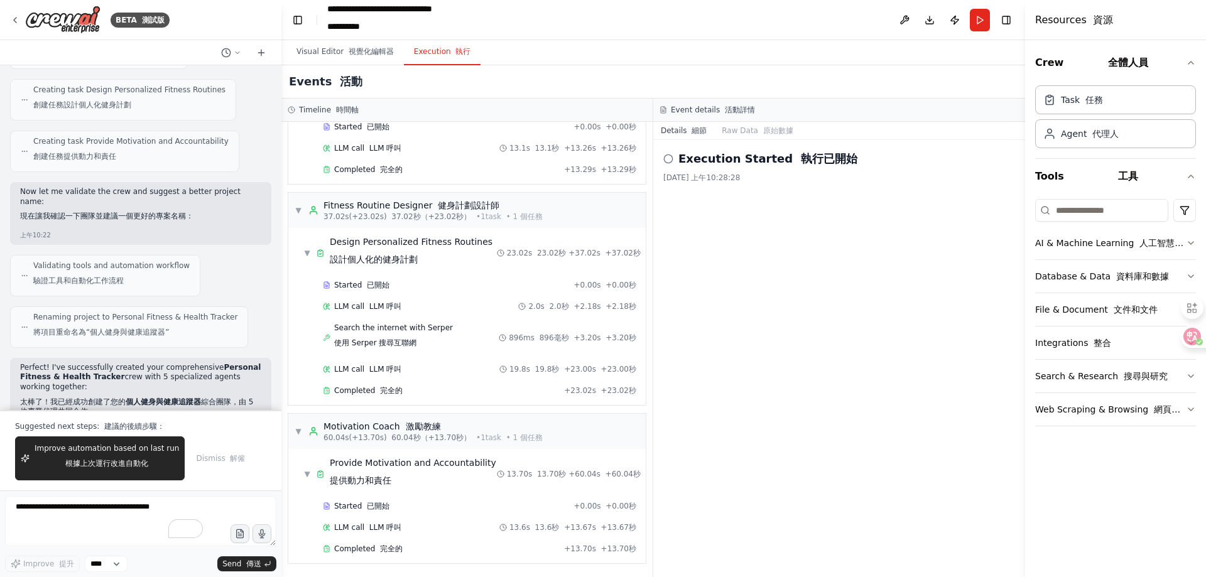
scroll to position [344, 0]
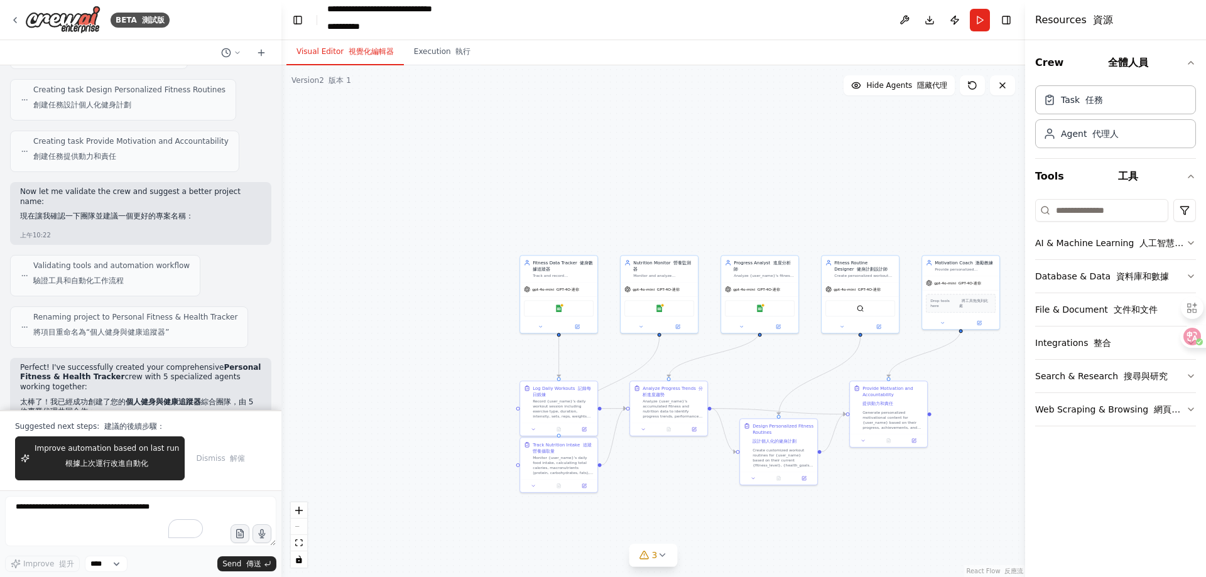
click at [368, 57] on button "Visual Editor 視覺化編輯器" at bounding box center [344, 52] width 117 height 26
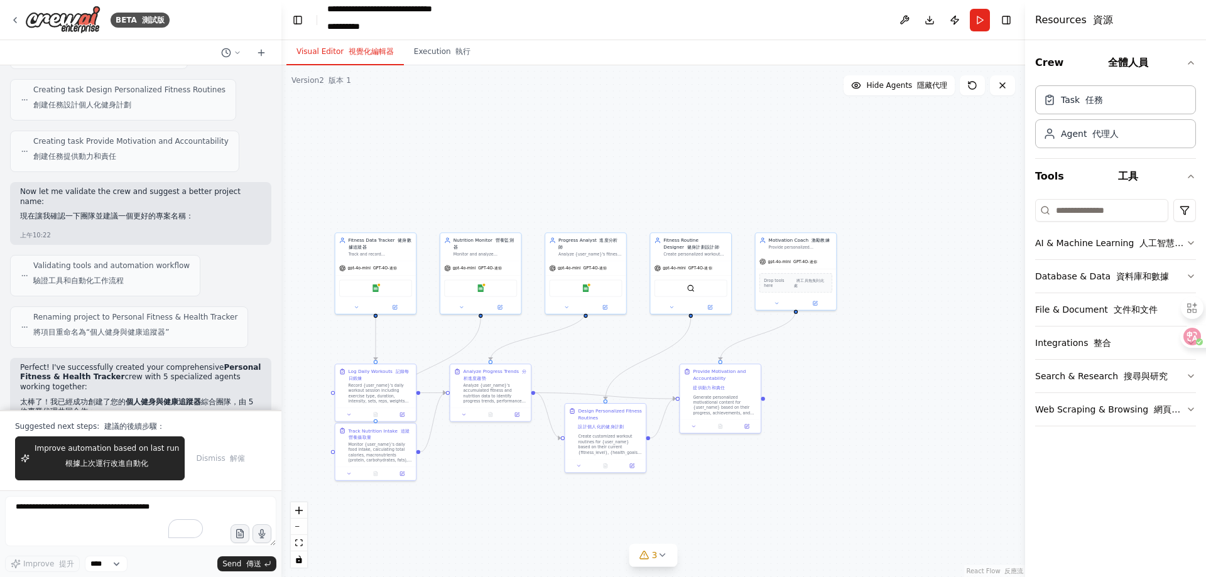
drag, startPoint x: 689, startPoint y: 143, endPoint x: 485, endPoint y: 115, distance: 206.0
click at [485, 115] on div ".deletable-edge-delete-btn { width: 20px; height: 20px; border: 0px solid #ffff…" at bounding box center [653, 321] width 744 height 512
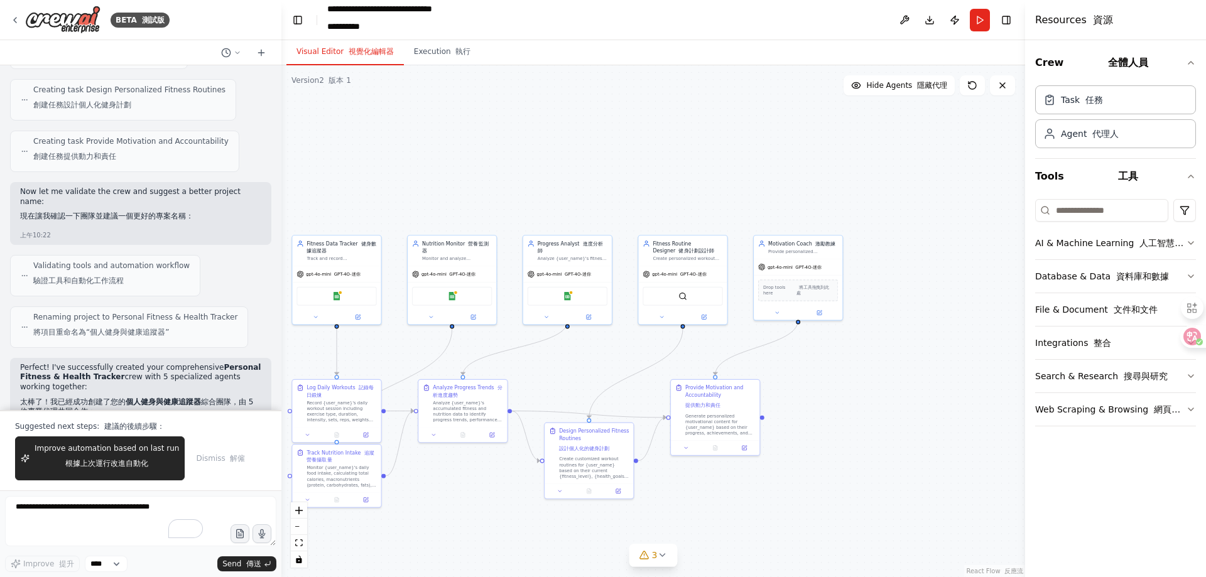
drag, startPoint x: 529, startPoint y: 399, endPoint x: 575, endPoint y: 328, distance: 85.0
drag, startPoint x: 575, startPoint y: 328, endPoint x: 16, endPoint y: 19, distance: 638.8
click at [16, 19] on icon at bounding box center [15, 20] width 10 height 10
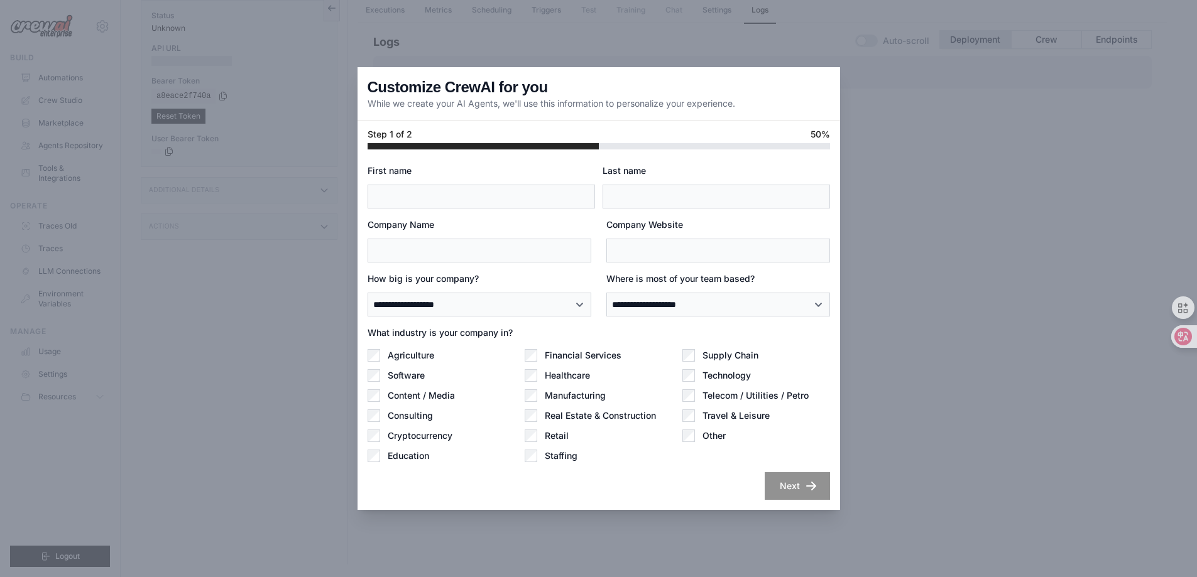
click at [794, 504] on div "**********" at bounding box center [598, 329] width 482 height 361
